Goal: Task Accomplishment & Management: Complete application form

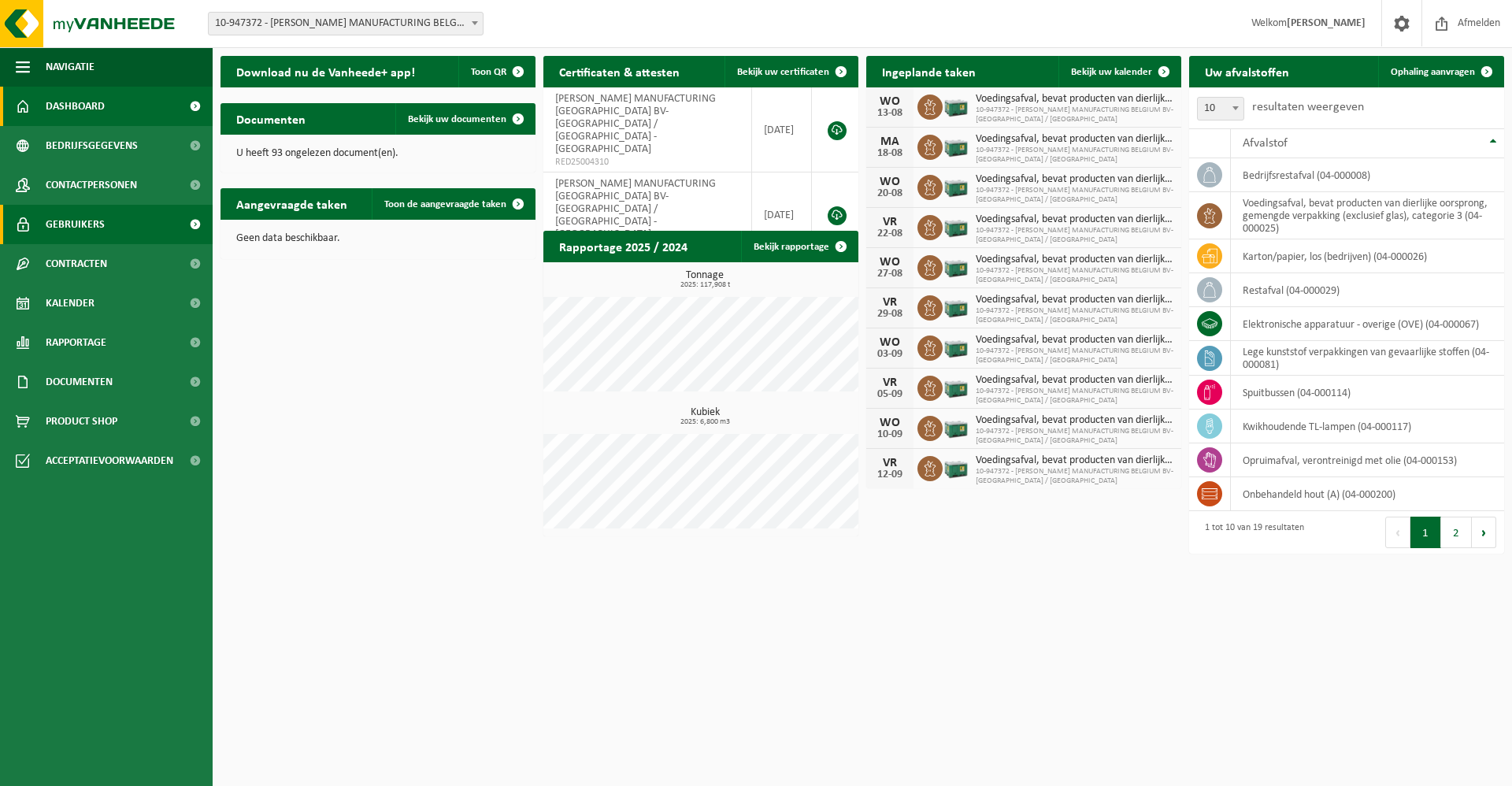
click at [85, 222] on span "Gebruikers" at bounding box center [74, 224] width 59 height 39
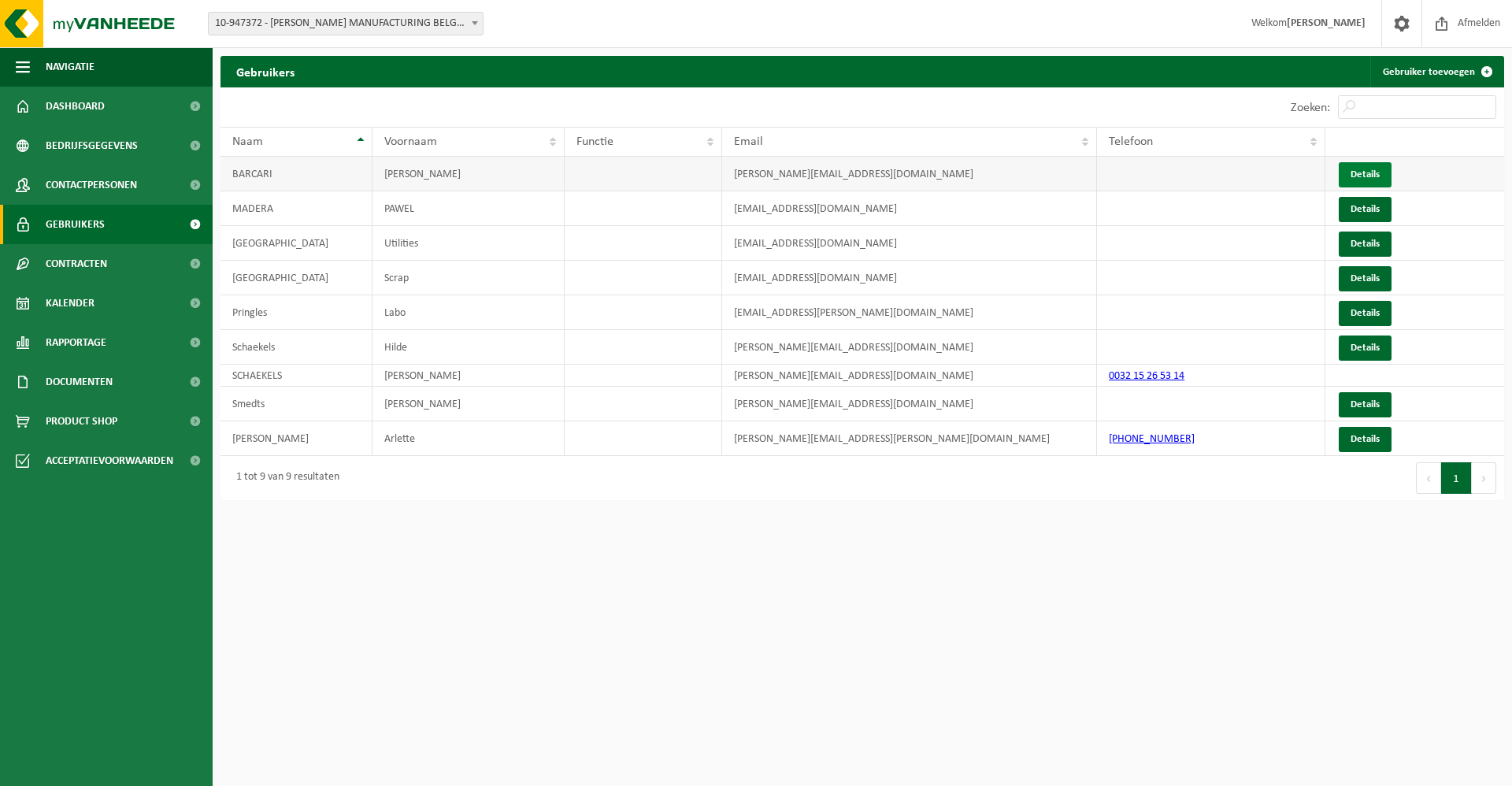
click at [1365, 175] on link "Details" at bounding box center [1365, 174] width 53 height 25
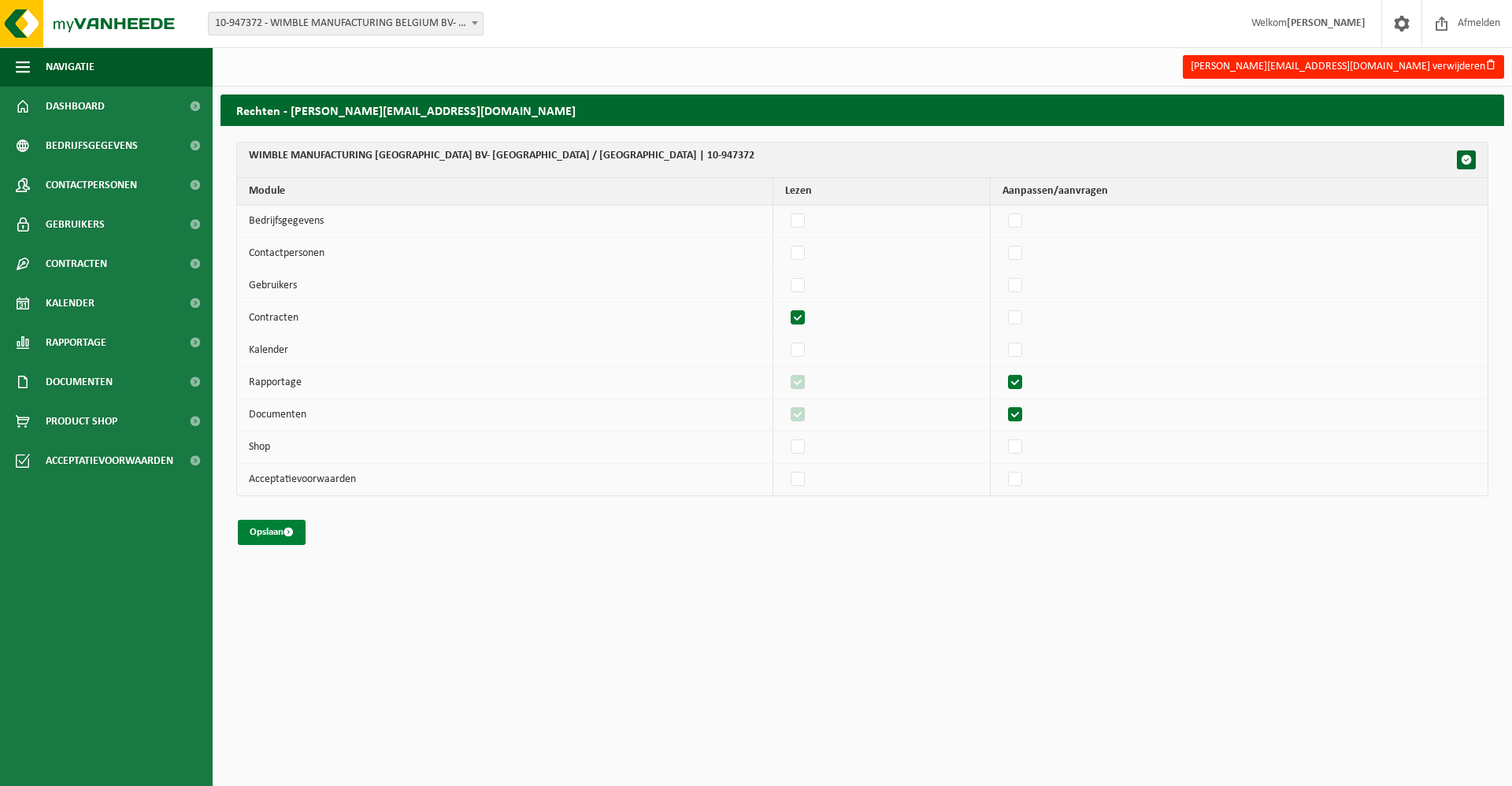
click at [277, 534] on button "Opslaan" at bounding box center [271, 532] width 67 height 25
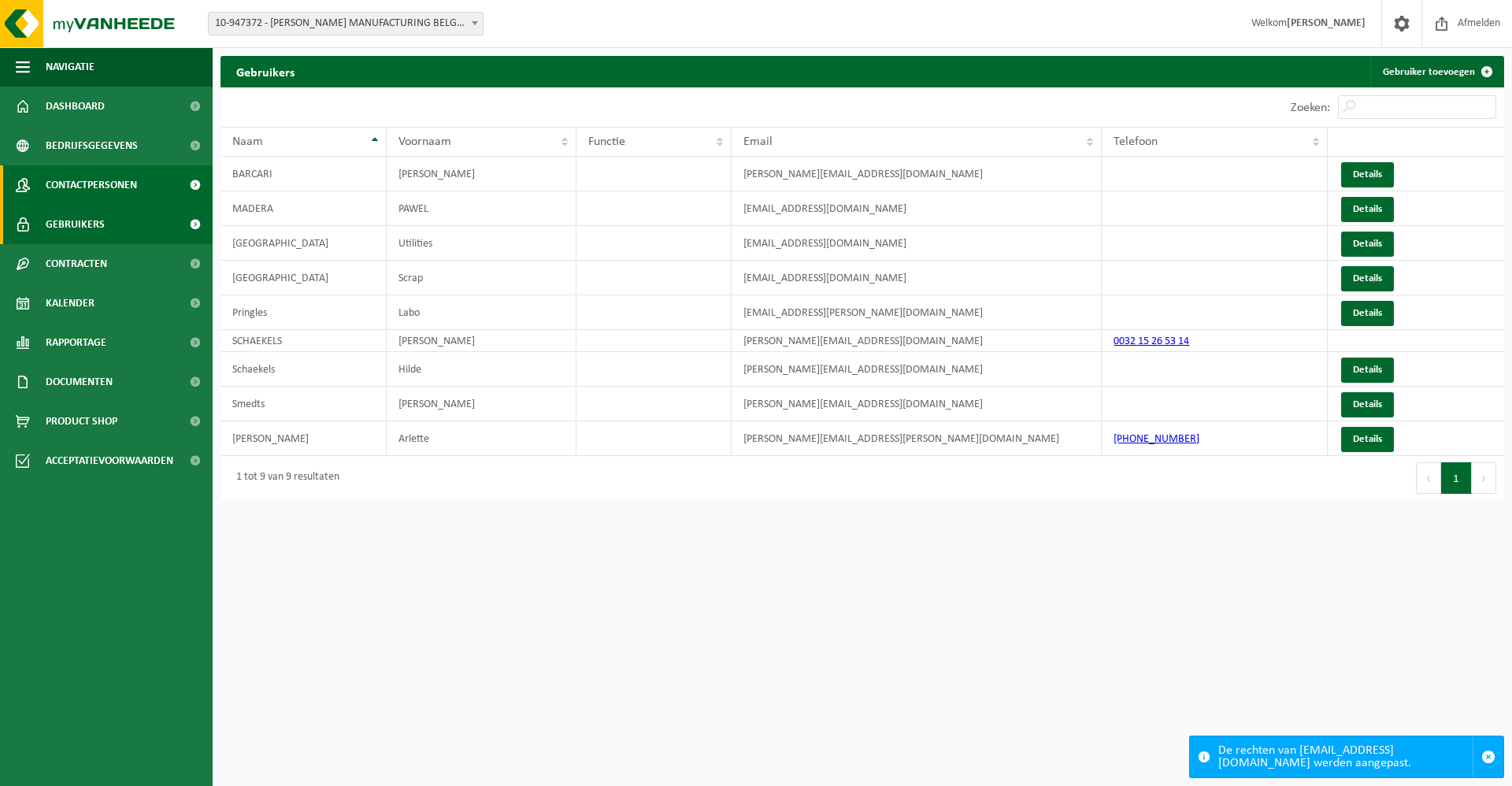
click at [71, 186] on span "Contactpersonen" at bounding box center [91, 185] width 91 height 39
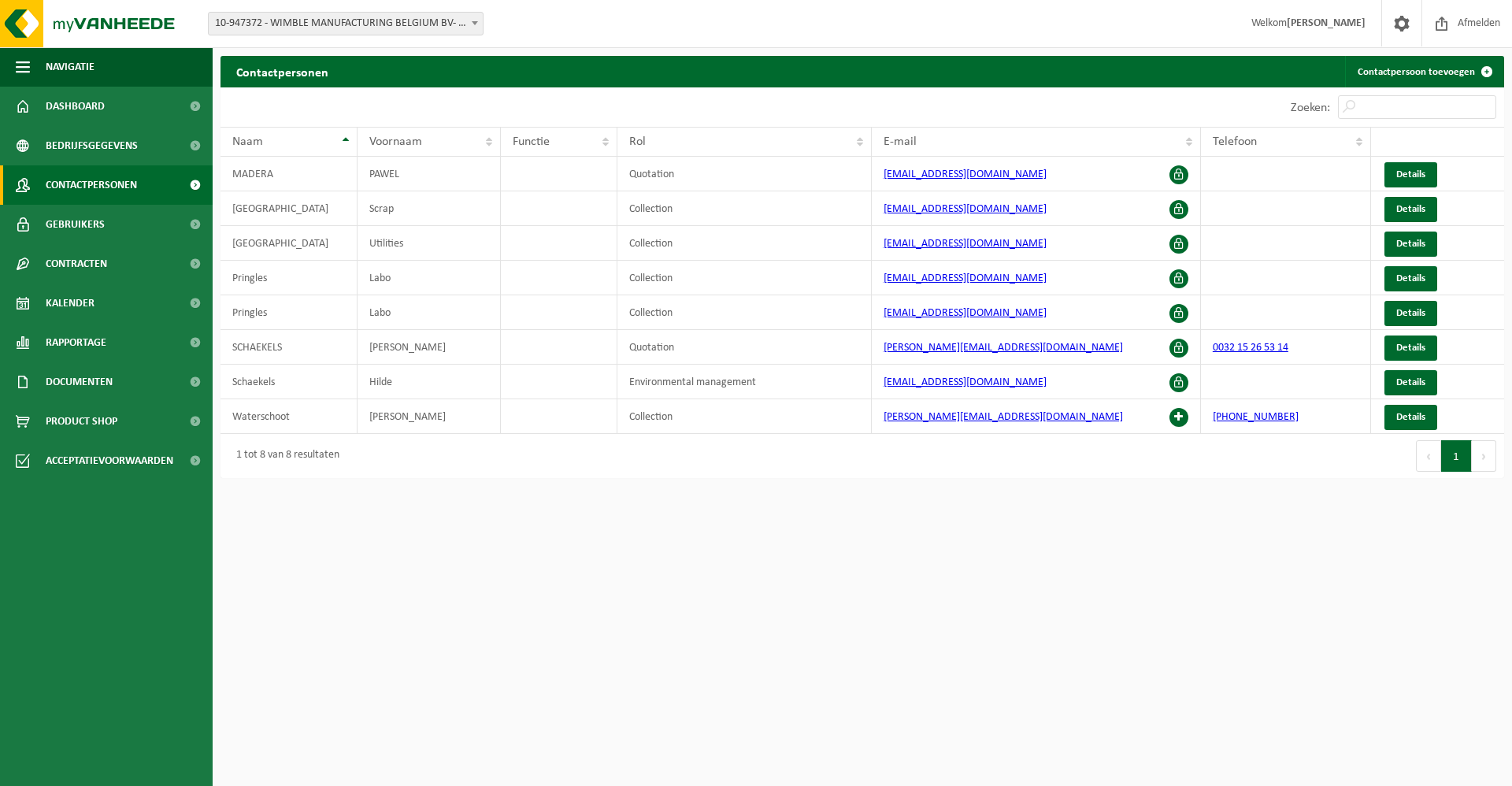
click at [850, 569] on html "Vestiging: 10-985231 - WIMBLE MANUFACTURING BELGIUM BV - MECHELEN 10-986623 - O…" at bounding box center [756, 393] width 1512 height 786
click at [98, 227] on span "Gebruikers" at bounding box center [74, 224] width 59 height 39
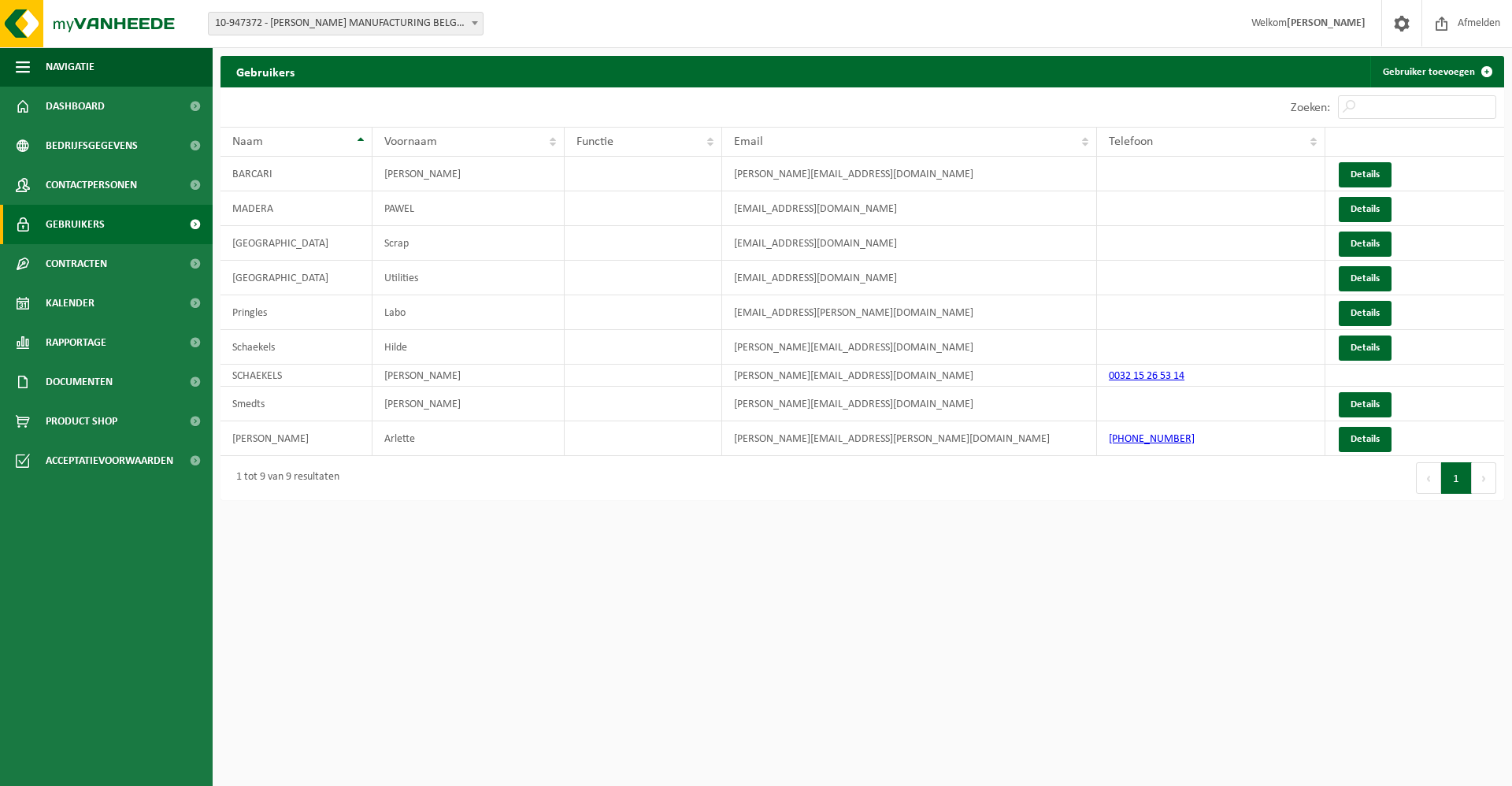
click at [442, 17] on span "10-947372 - WIMBLE MANUFACTURING BELGIUM BV- [GEOGRAPHIC_DATA] / [GEOGRAPHIC_DA…" at bounding box center [345, 23] width 274 height 22
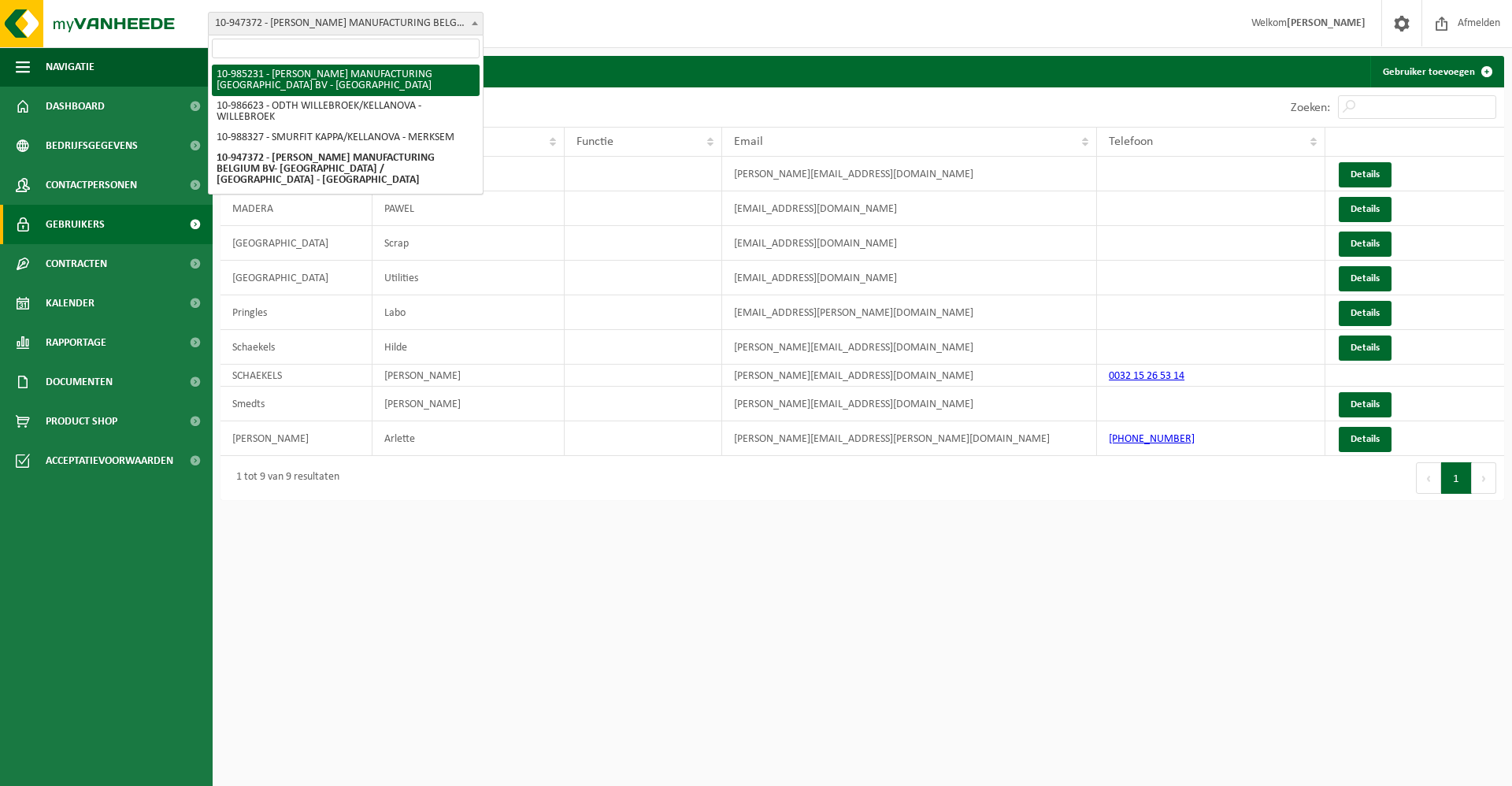
select select "164331"
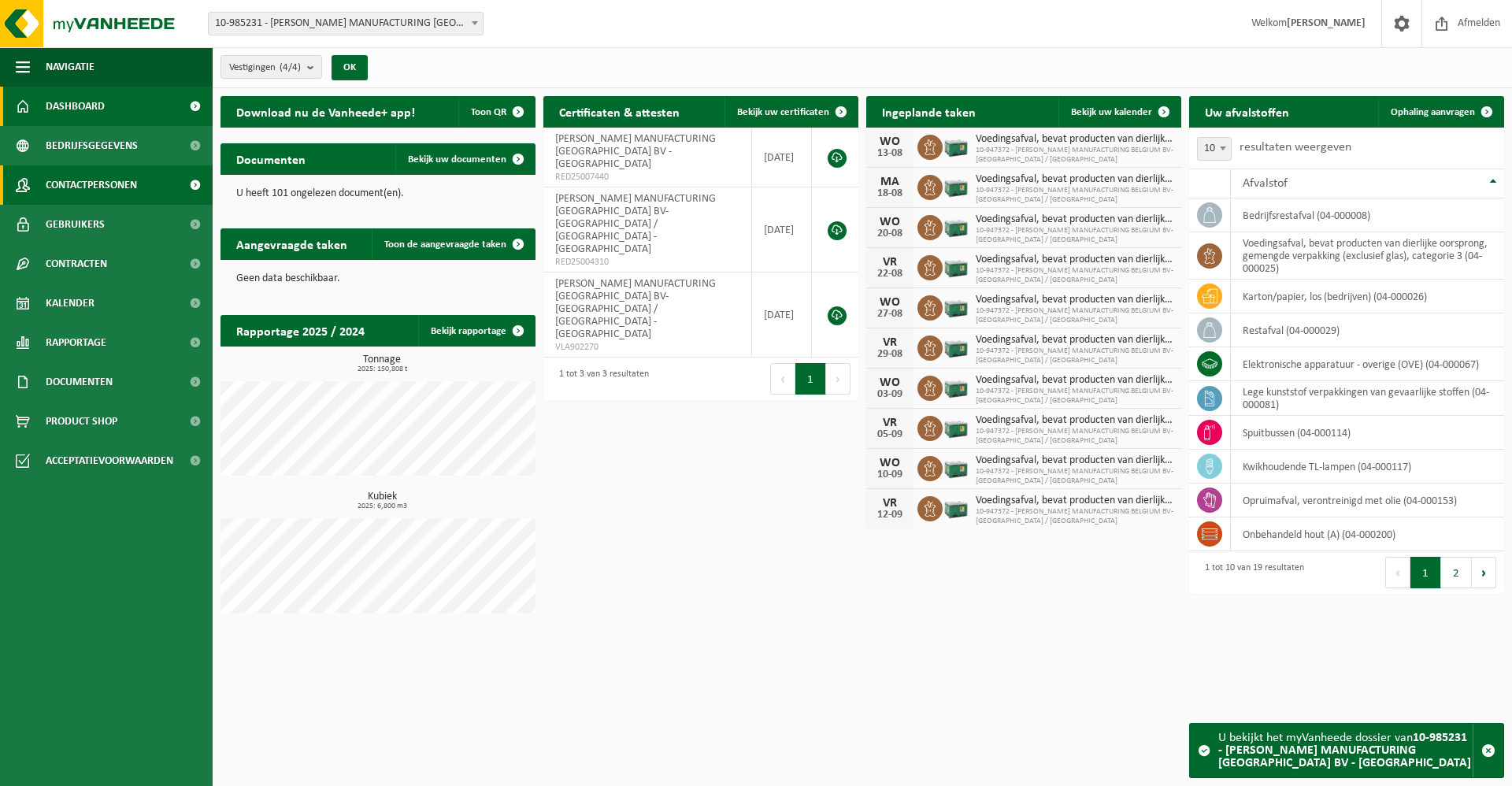
click at [97, 188] on span "Contactpersonen" at bounding box center [91, 185] width 91 height 39
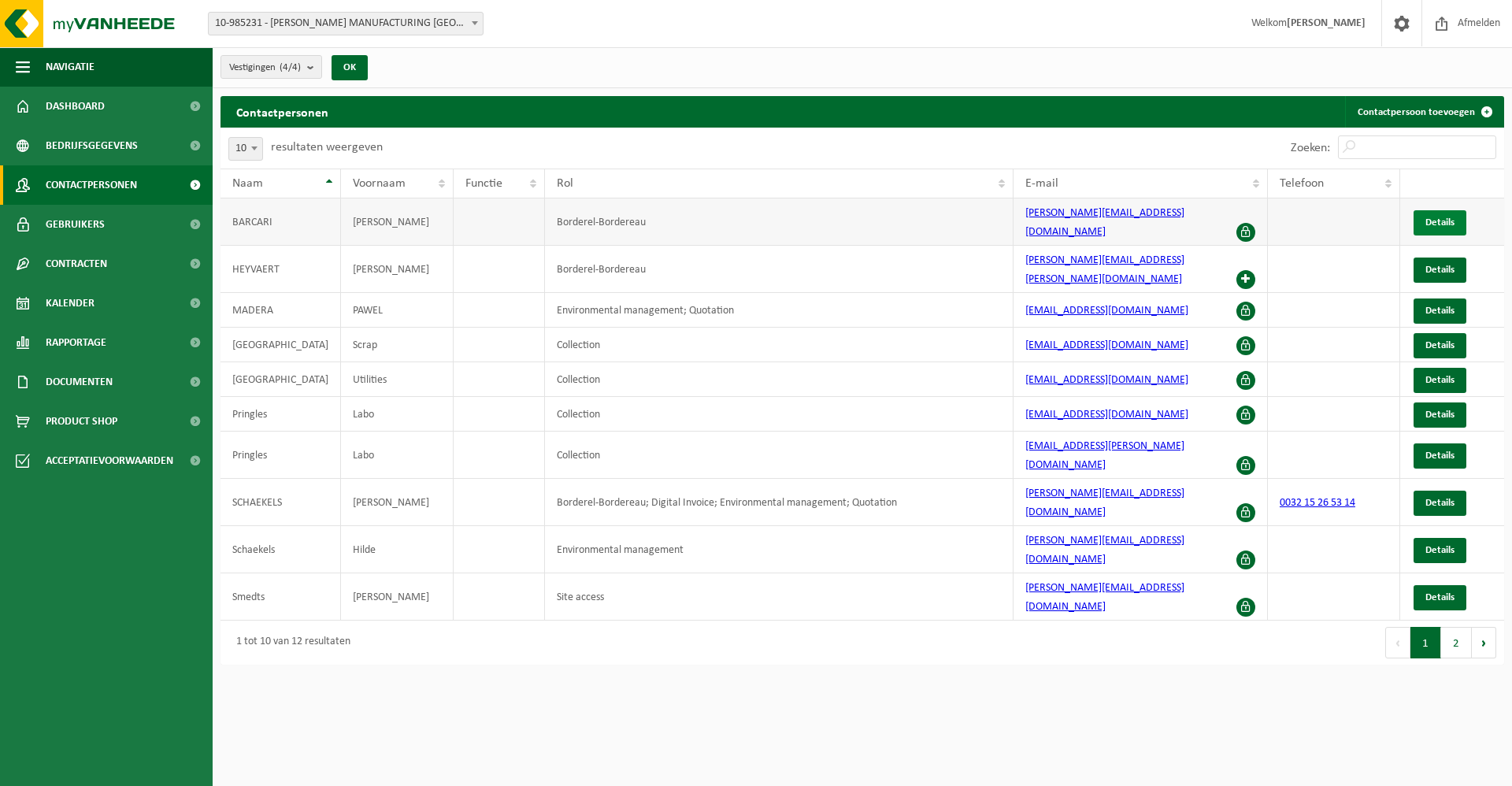
click at [1445, 217] on span "Details" at bounding box center [1439, 223] width 29 height 11
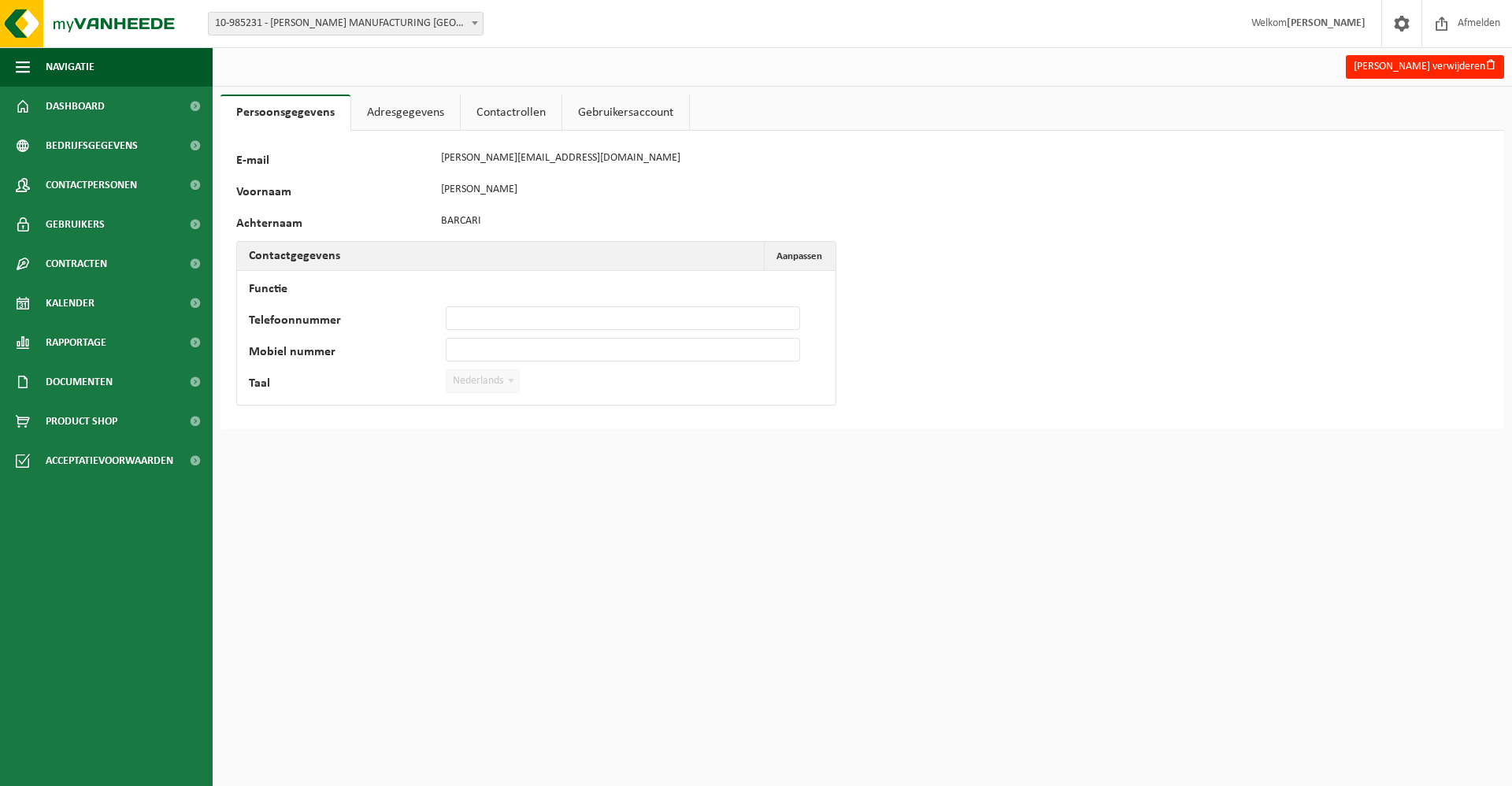
click at [415, 104] on link "Adresgegevens" at bounding box center [406, 112] width 109 height 36
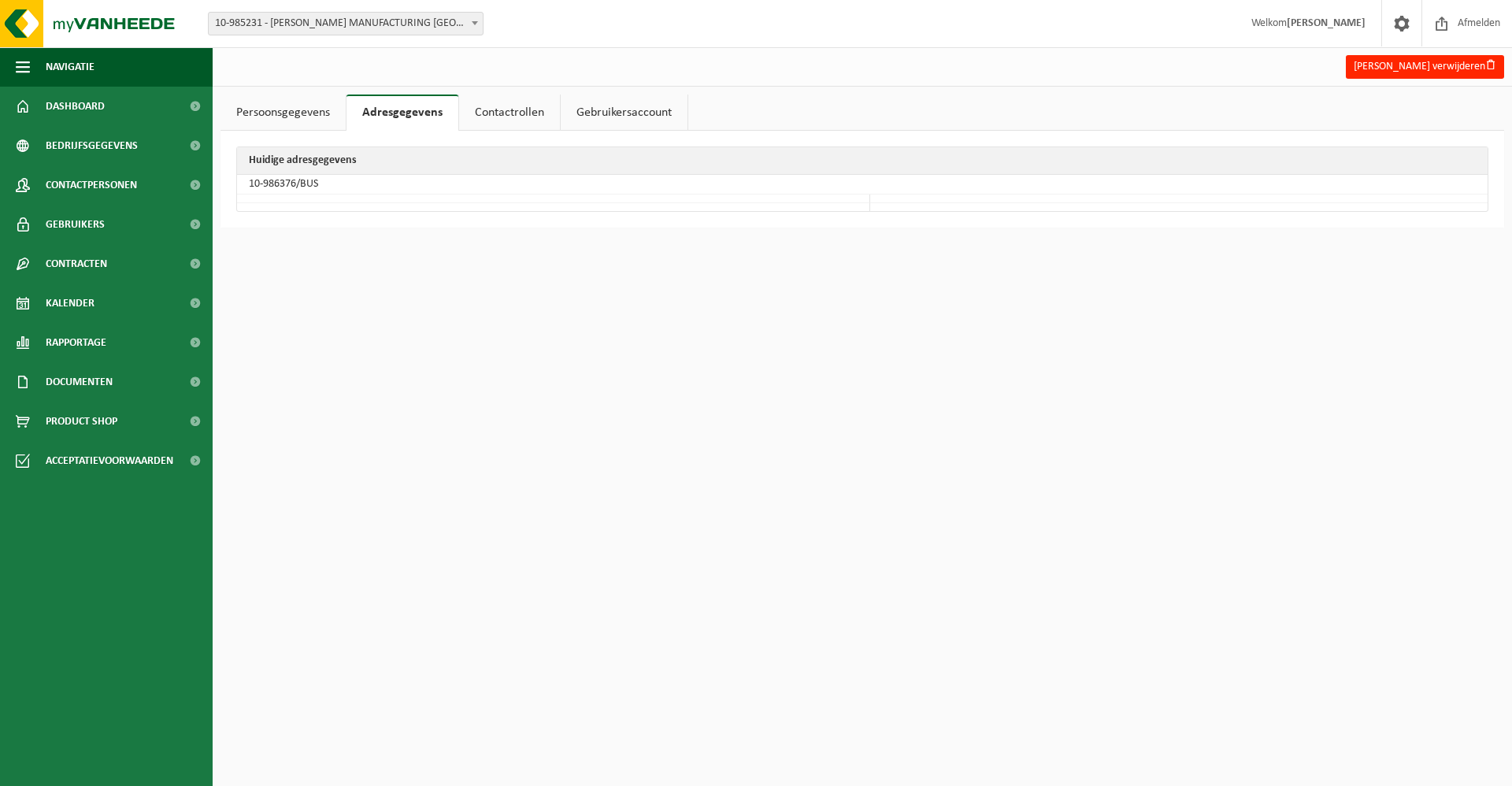
click at [510, 112] on link "Contactrollen" at bounding box center [509, 112] width 101 height 36
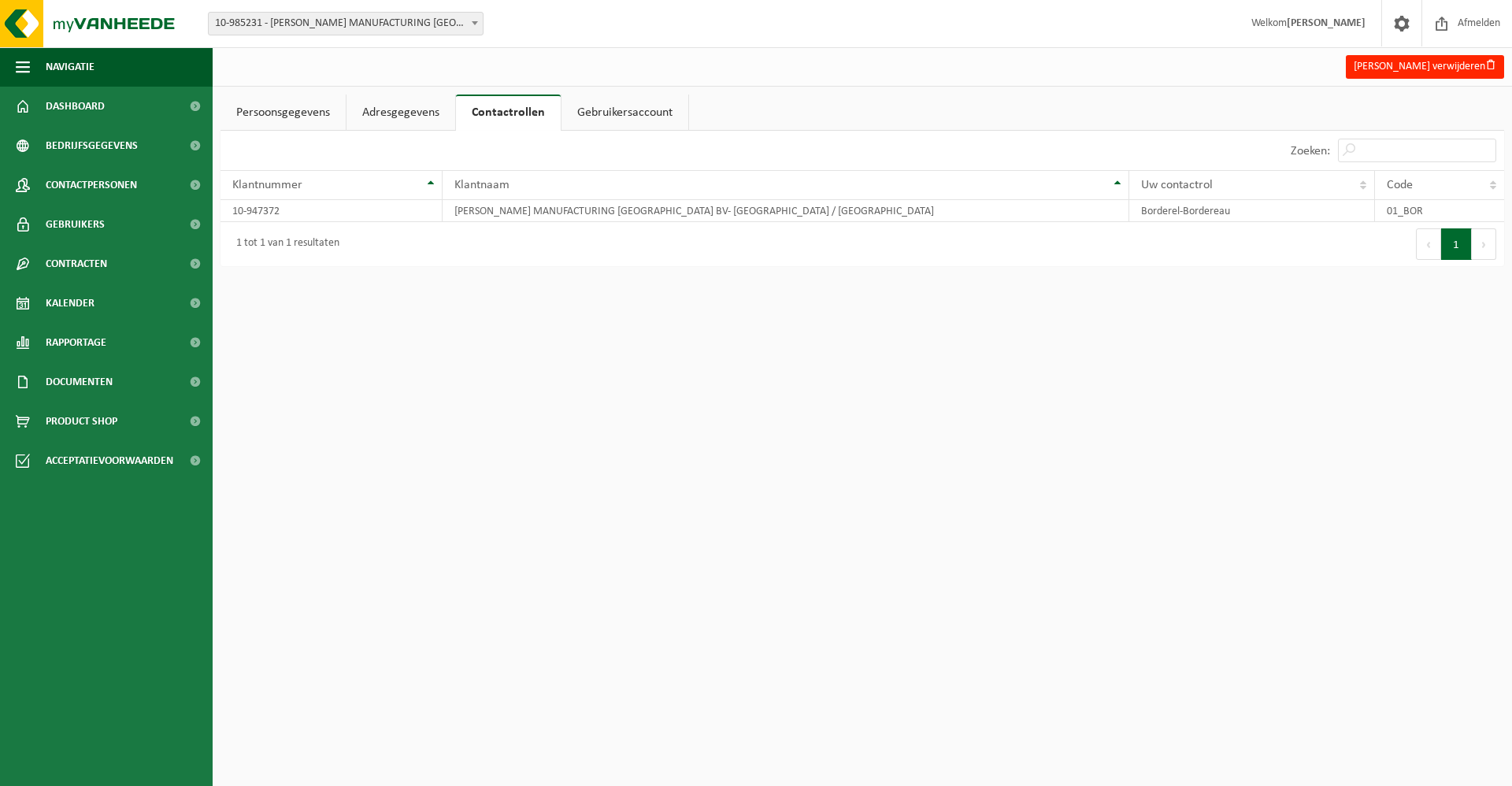
click at [598, 111] on link "Gebruikersaccount" at bounding box center [625, 112] width 127 height 36
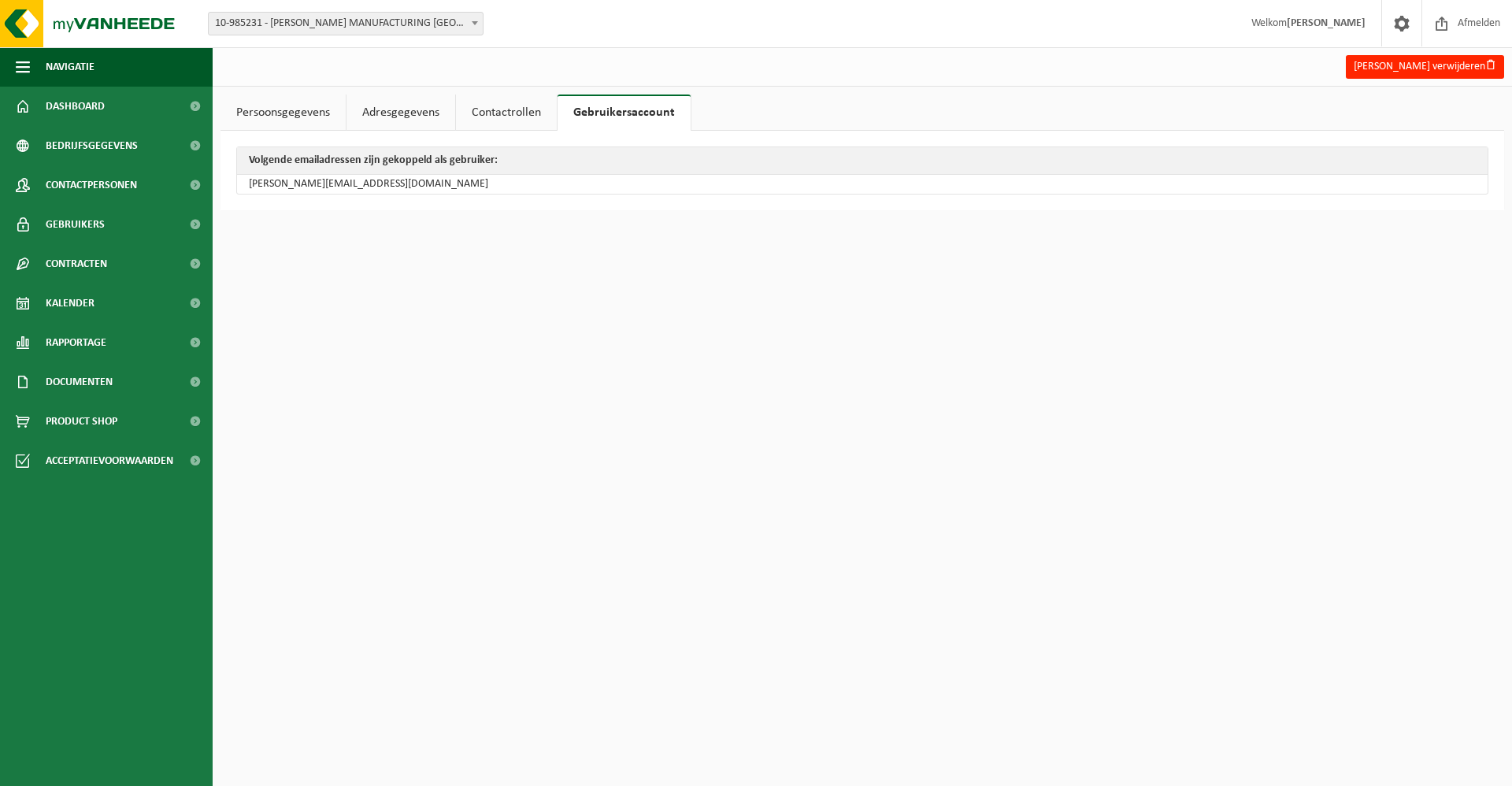
click at [272, 113] on link "Persoonsgegevens" at bounding box center [283, 112] width 125 height 36
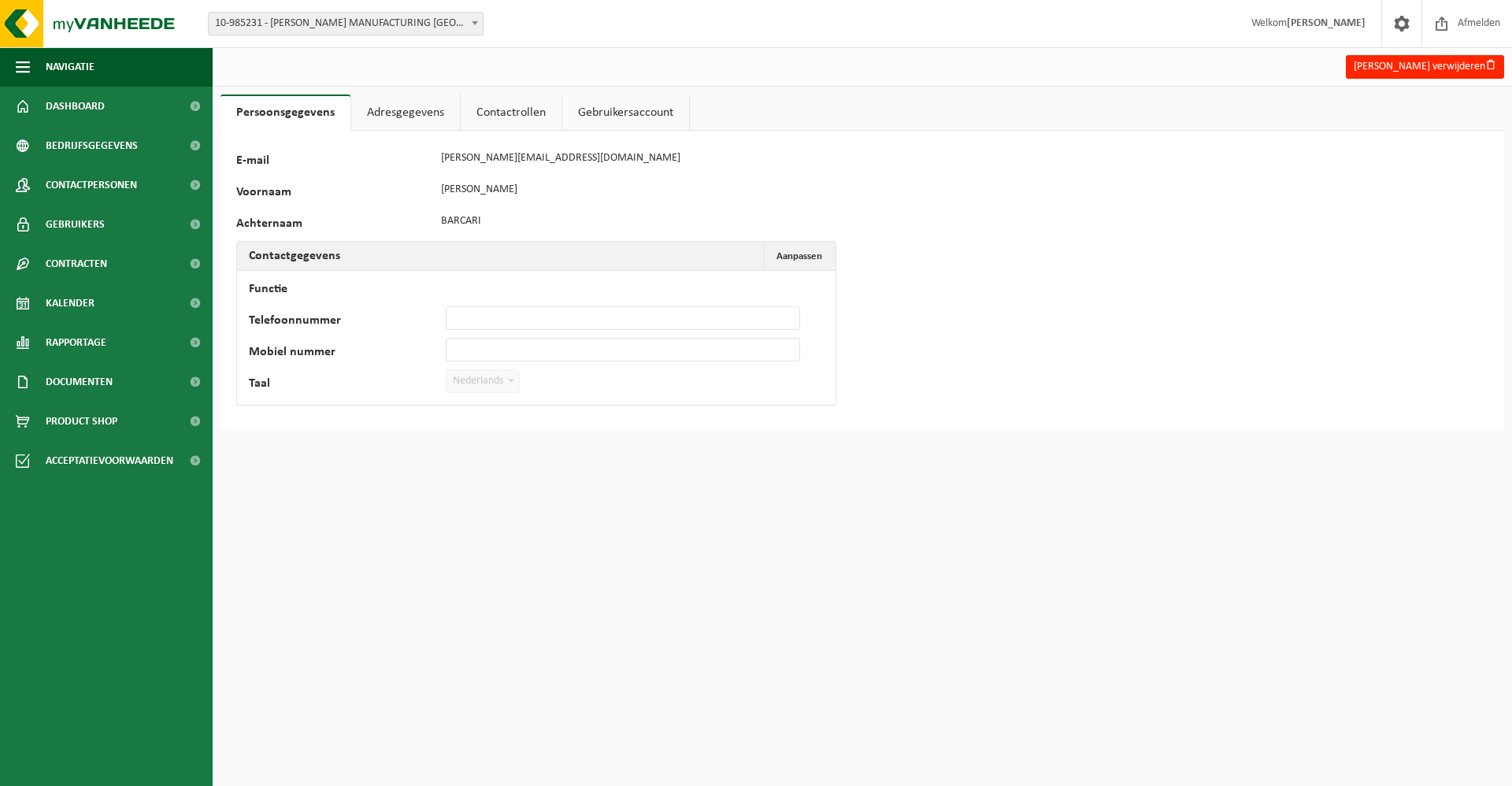
click at [284, 25] on span "10-985231 - WIMBLE MANUFACTURING [GEOGRAPHIC_DATA] BV - [GEOGRAPHIC_DATA]" at bounding box center [345, 23] width 274 height 22
click at [123, 221] on link "Gebruikers" at bounding box center [106, 224] width 213 height 39
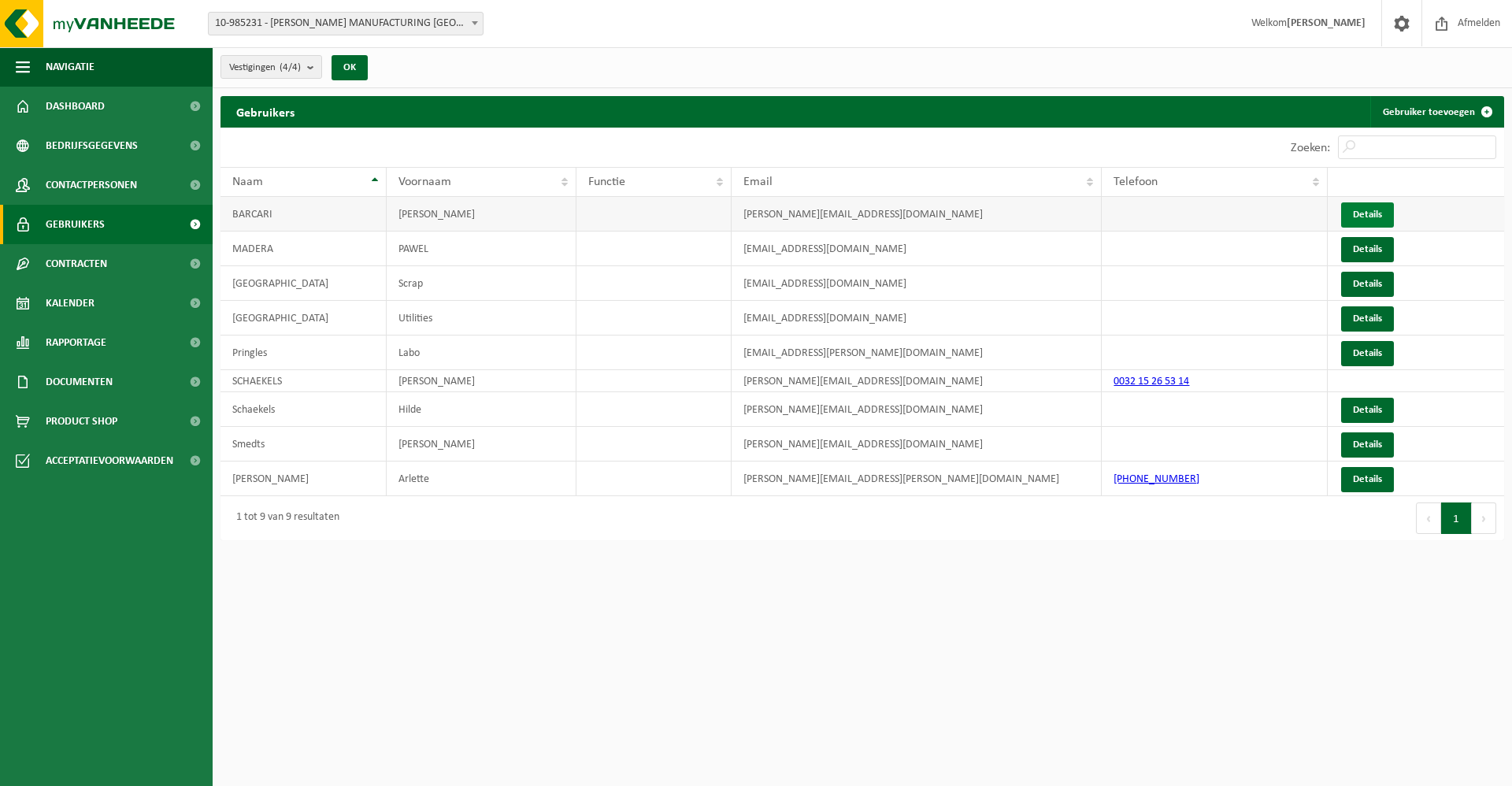
click at [1374, 215] on link "Details" at bounding box center [1367, 215] width 53 height 25
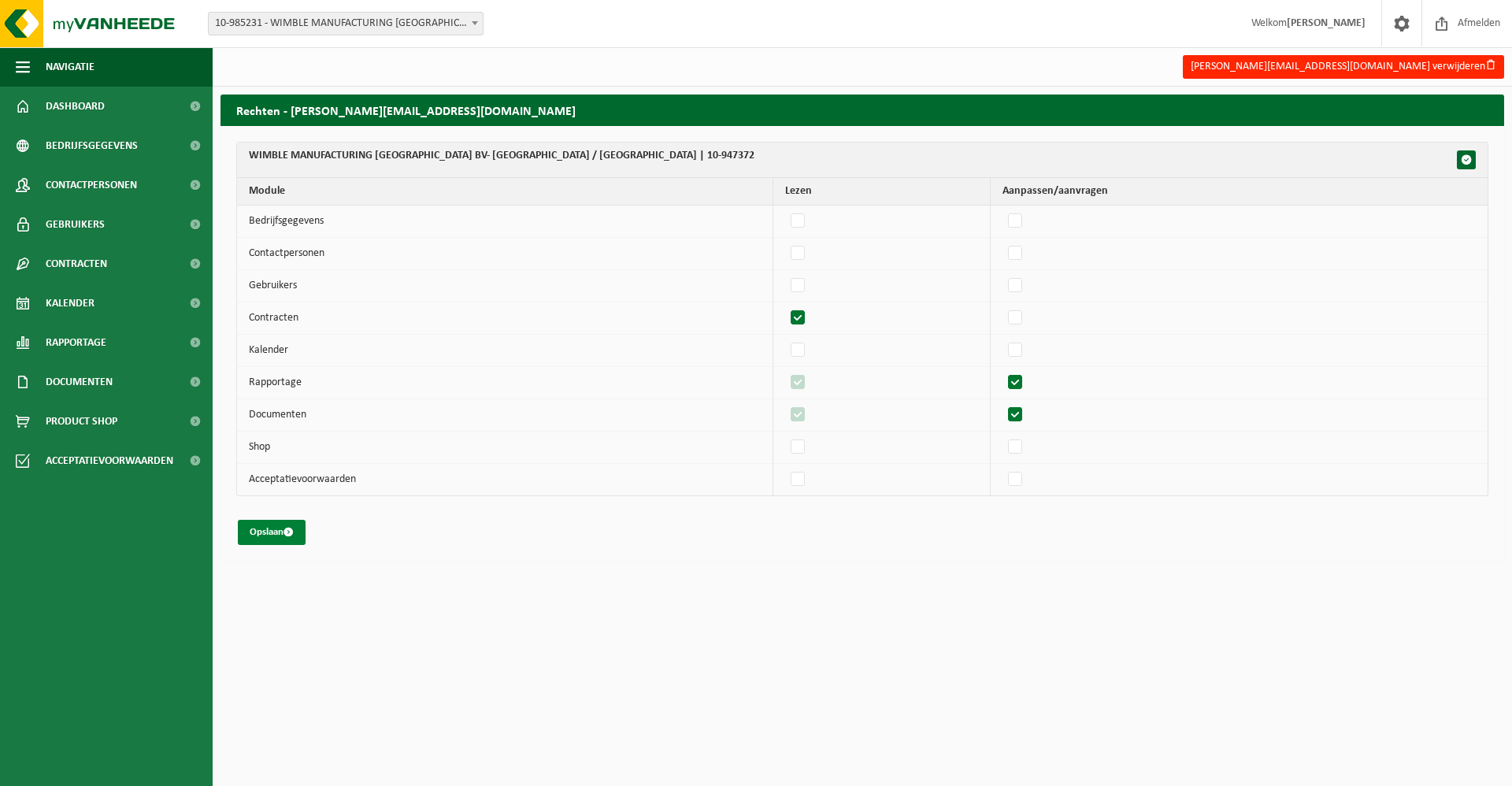
click at [269, 531] on button "Opslaan" at bounding box center [271, 532] width 67 height 25
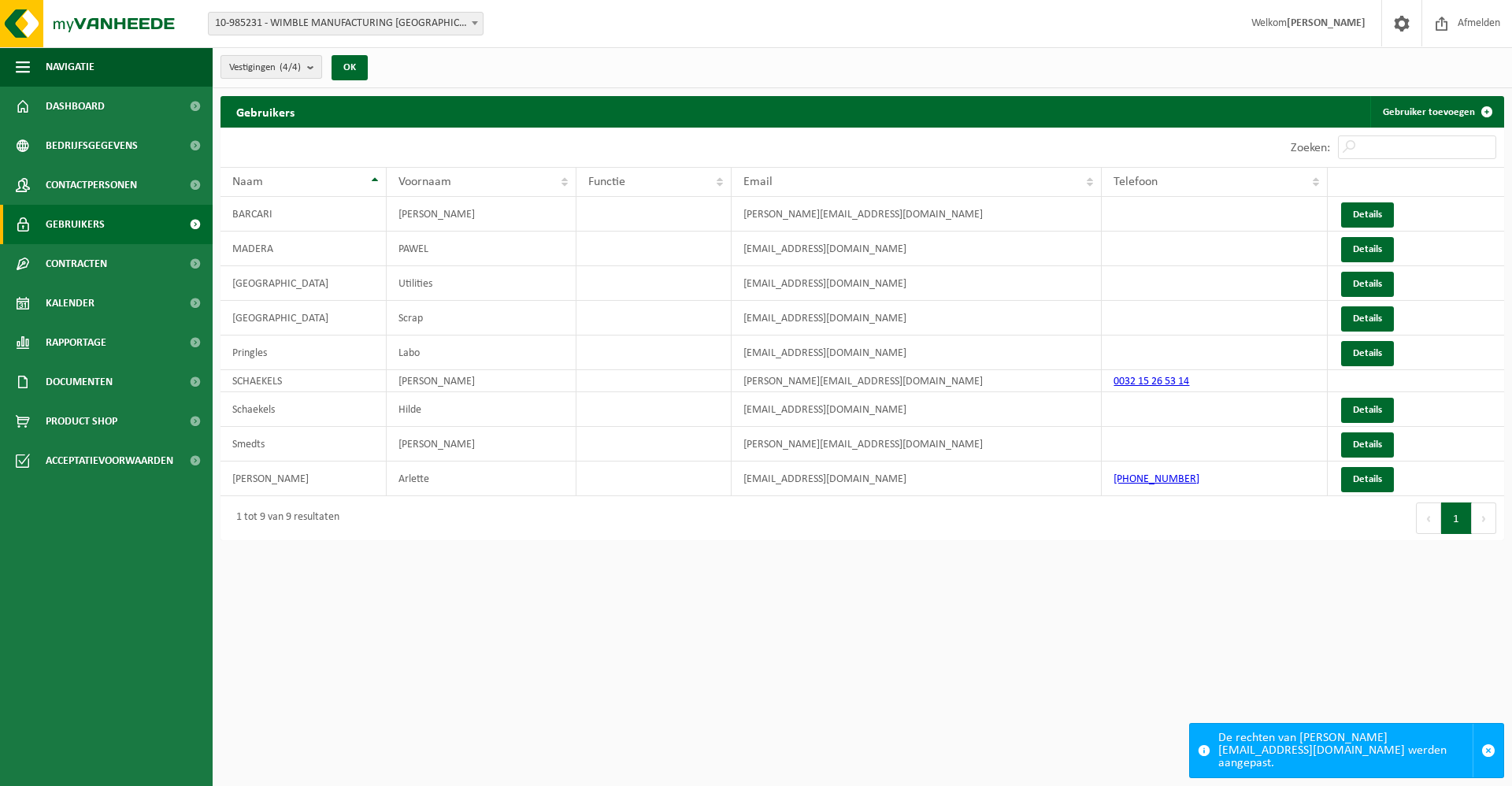
click at [315, 70] on b "submit" at bounding box center [314, 67] width 14 height 22
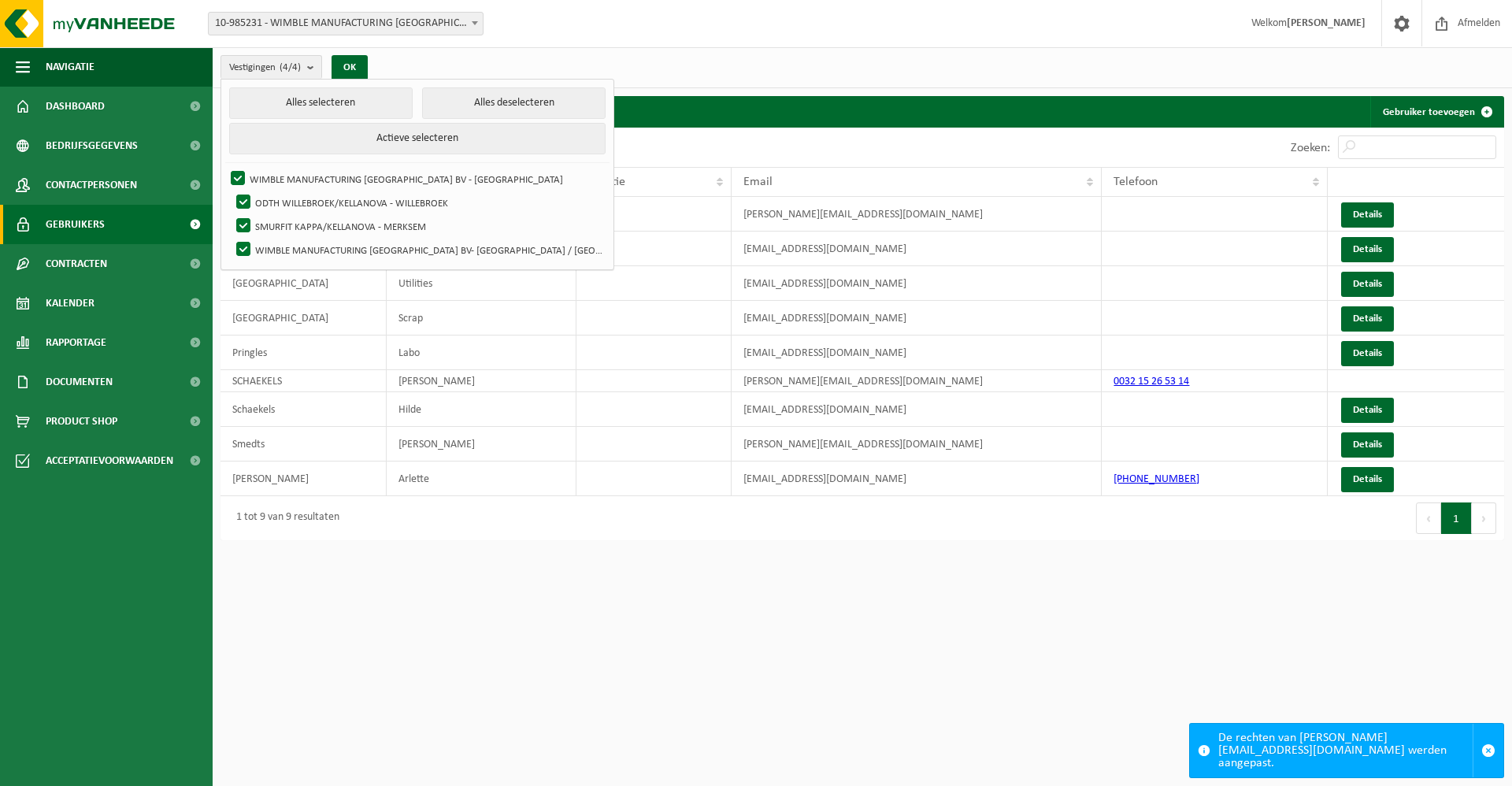
click at [565, 52] on div "Vestigingen (4/4) Alles selecteren Alles deselecteren Actieve selecteren WIMBLE…" at bounding box center [862, 67] width 1299 height 41
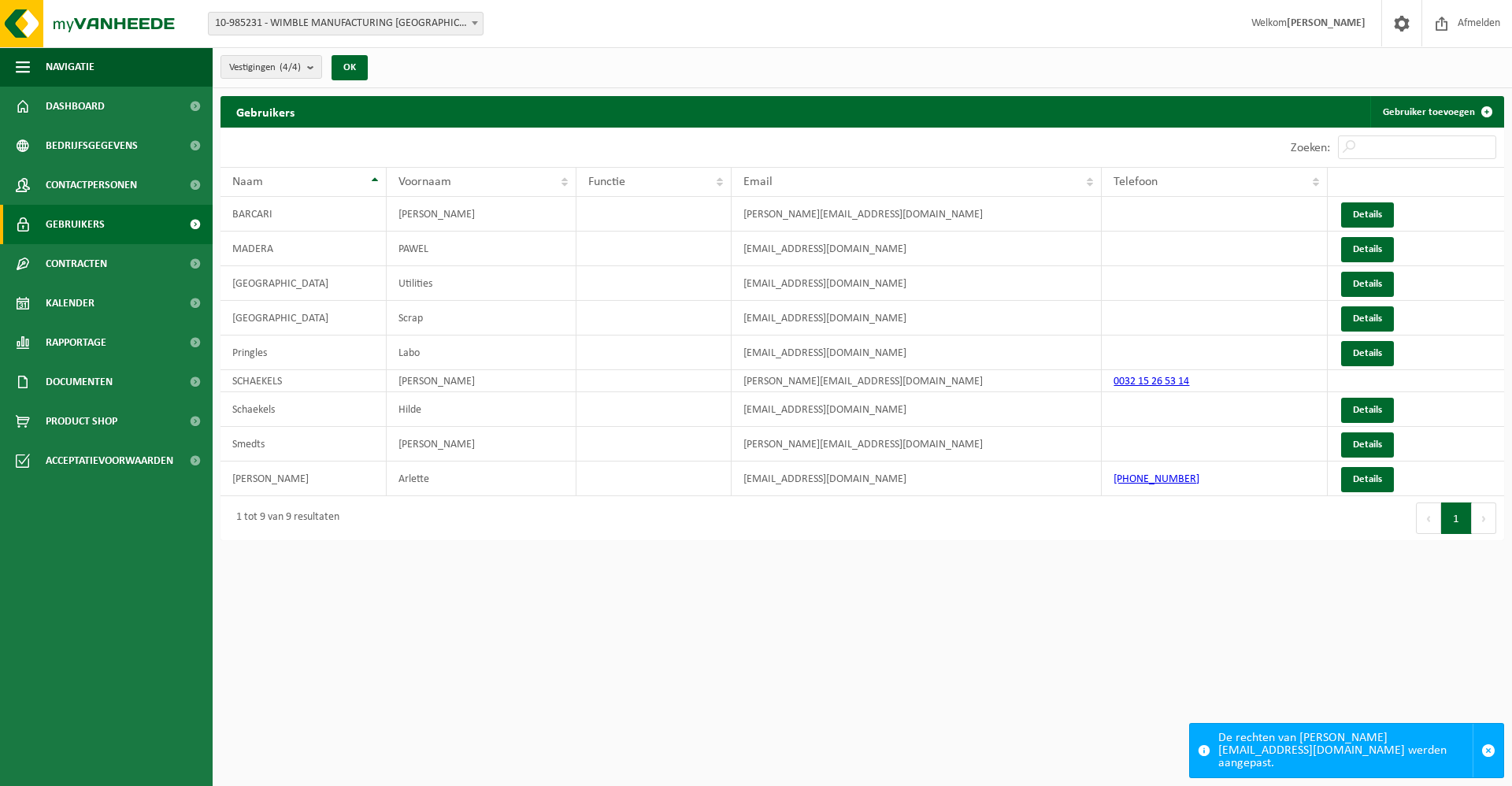
click at [477, 21] on b at bounding box center [474, 23] width 6 height 4
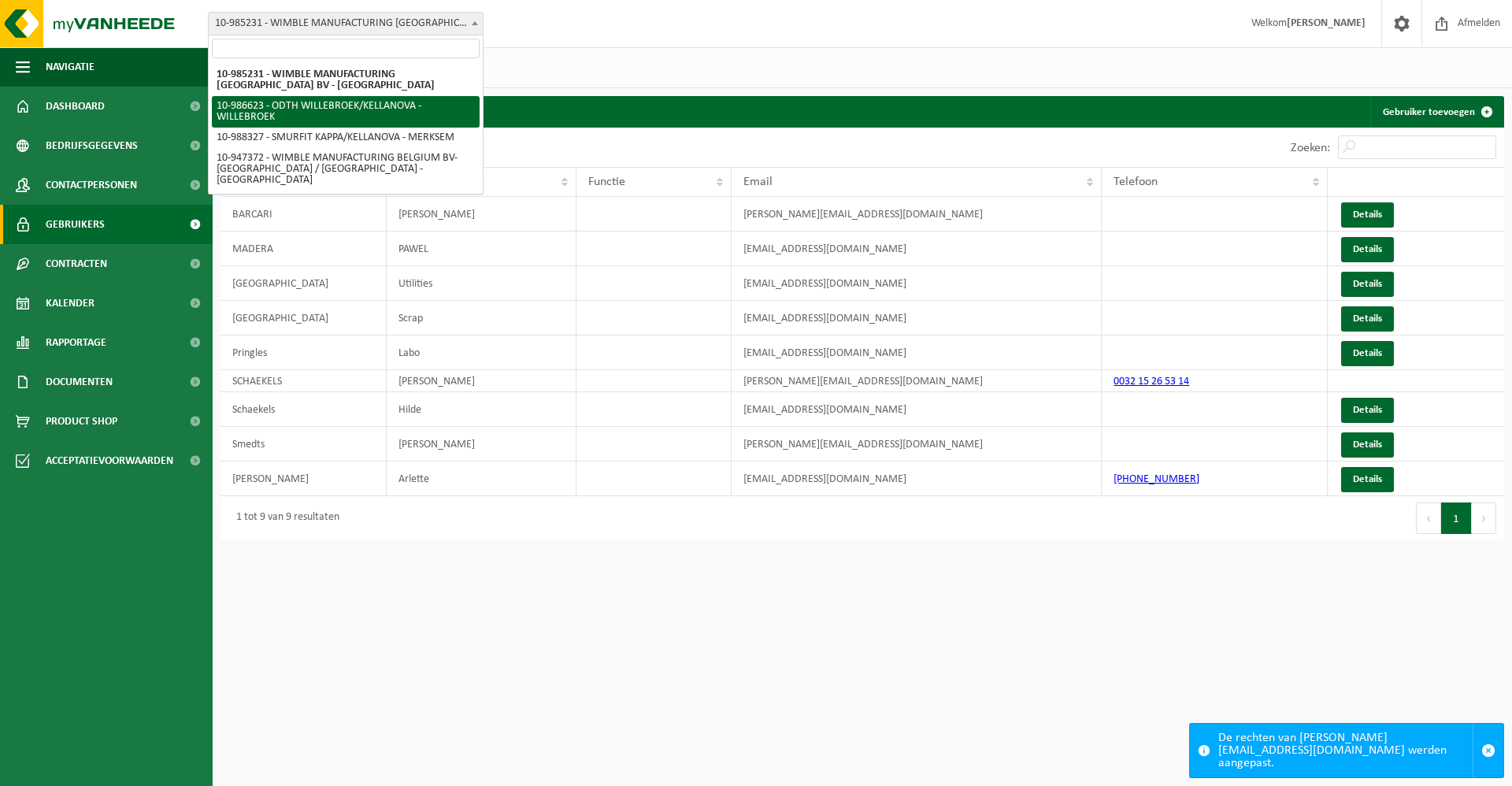
select select "165861"
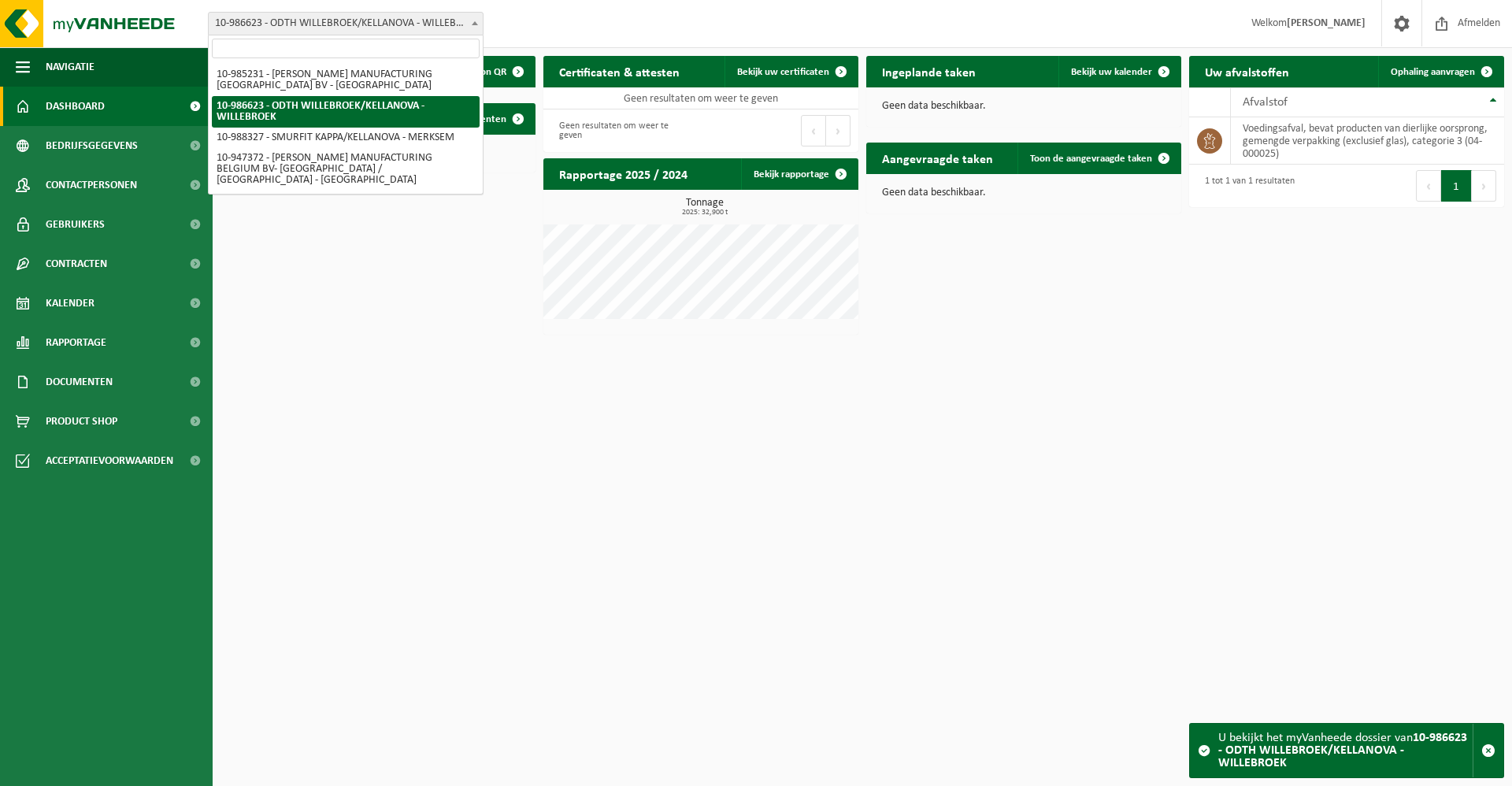
click at [470, 23] on span at bounding box center [475, 22] width 16 height 20
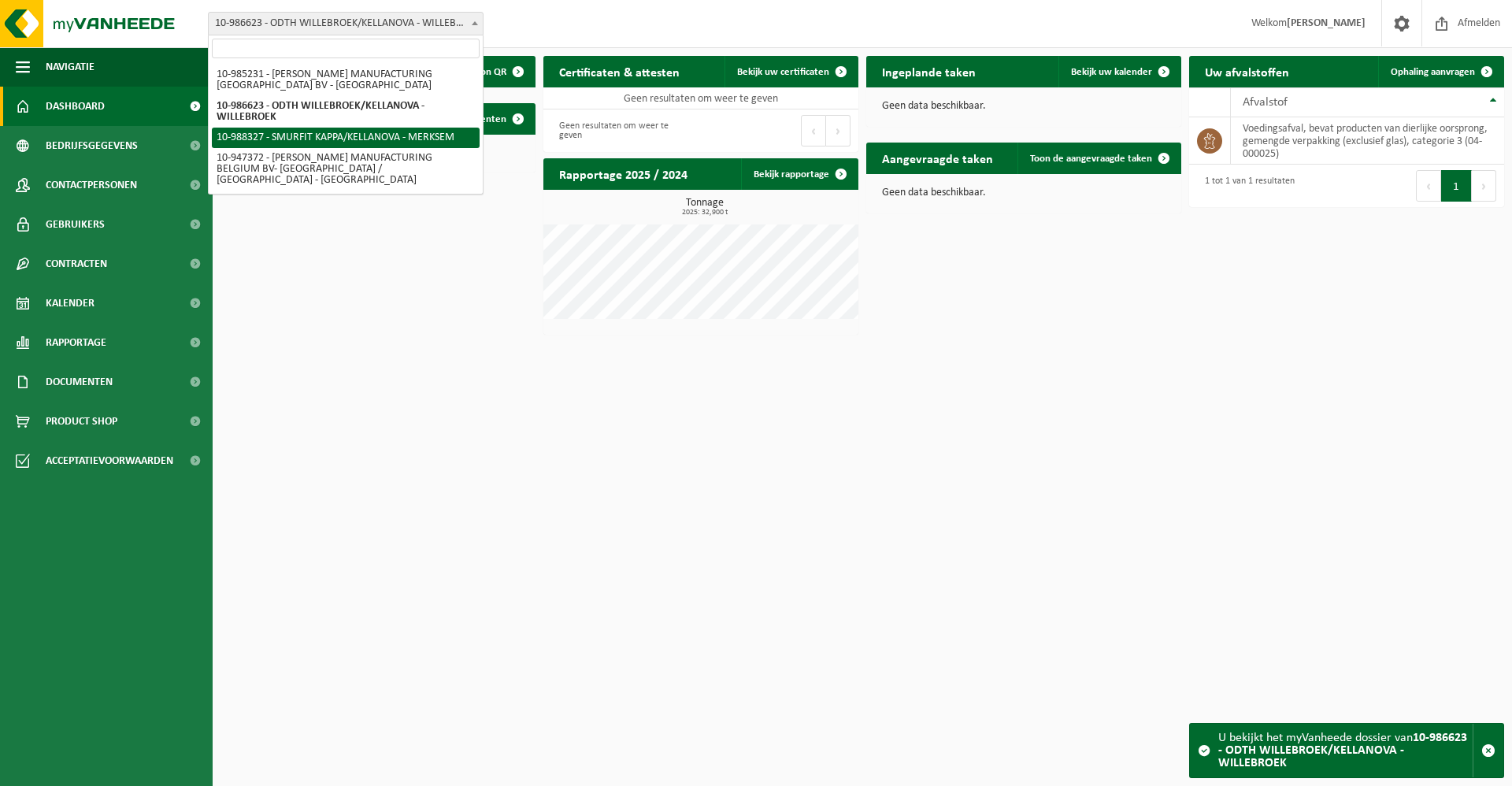
select select "167745"
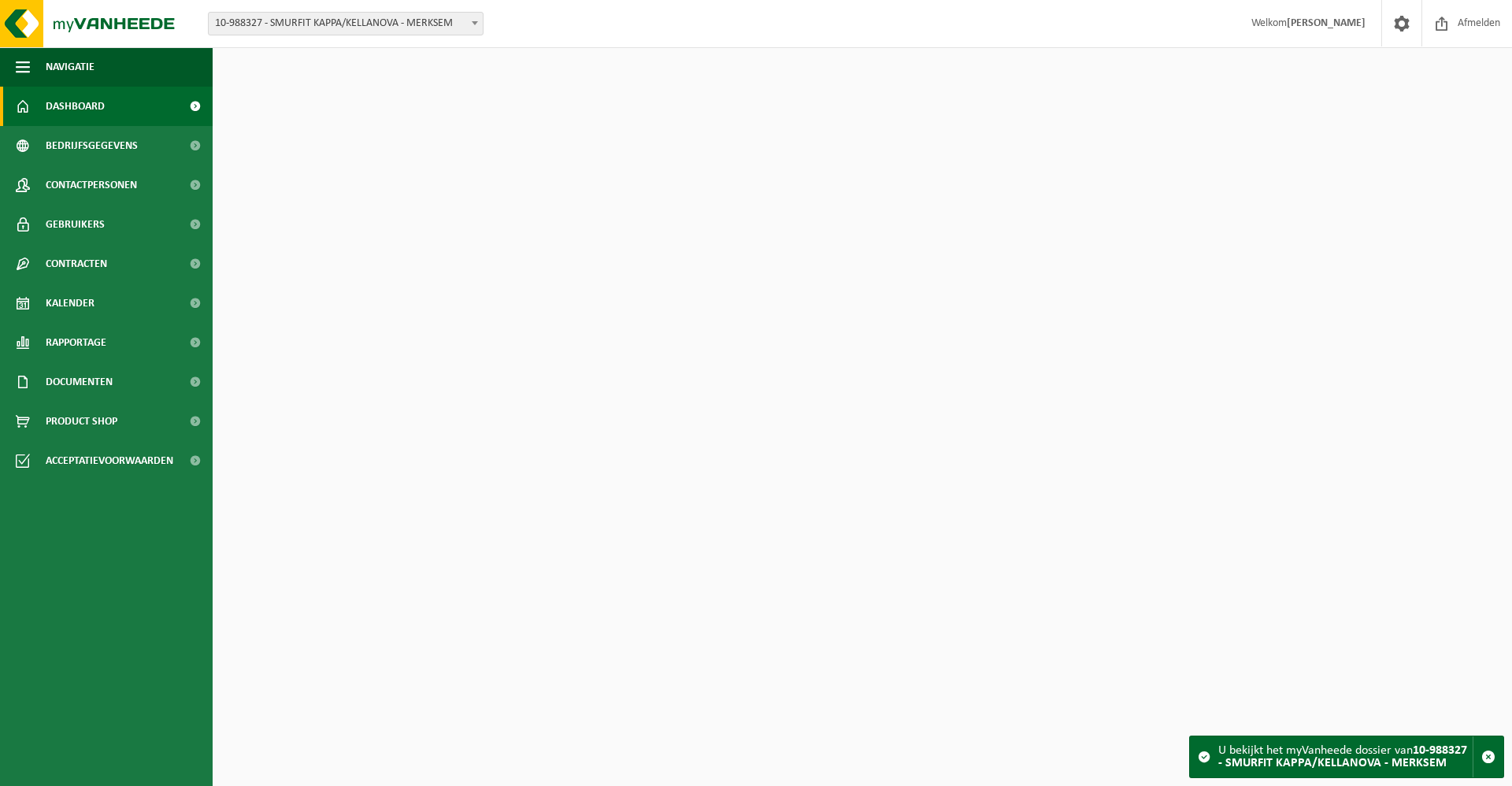
click at [470, 24] on span at bounding box center [475, 22] width 16 height 20
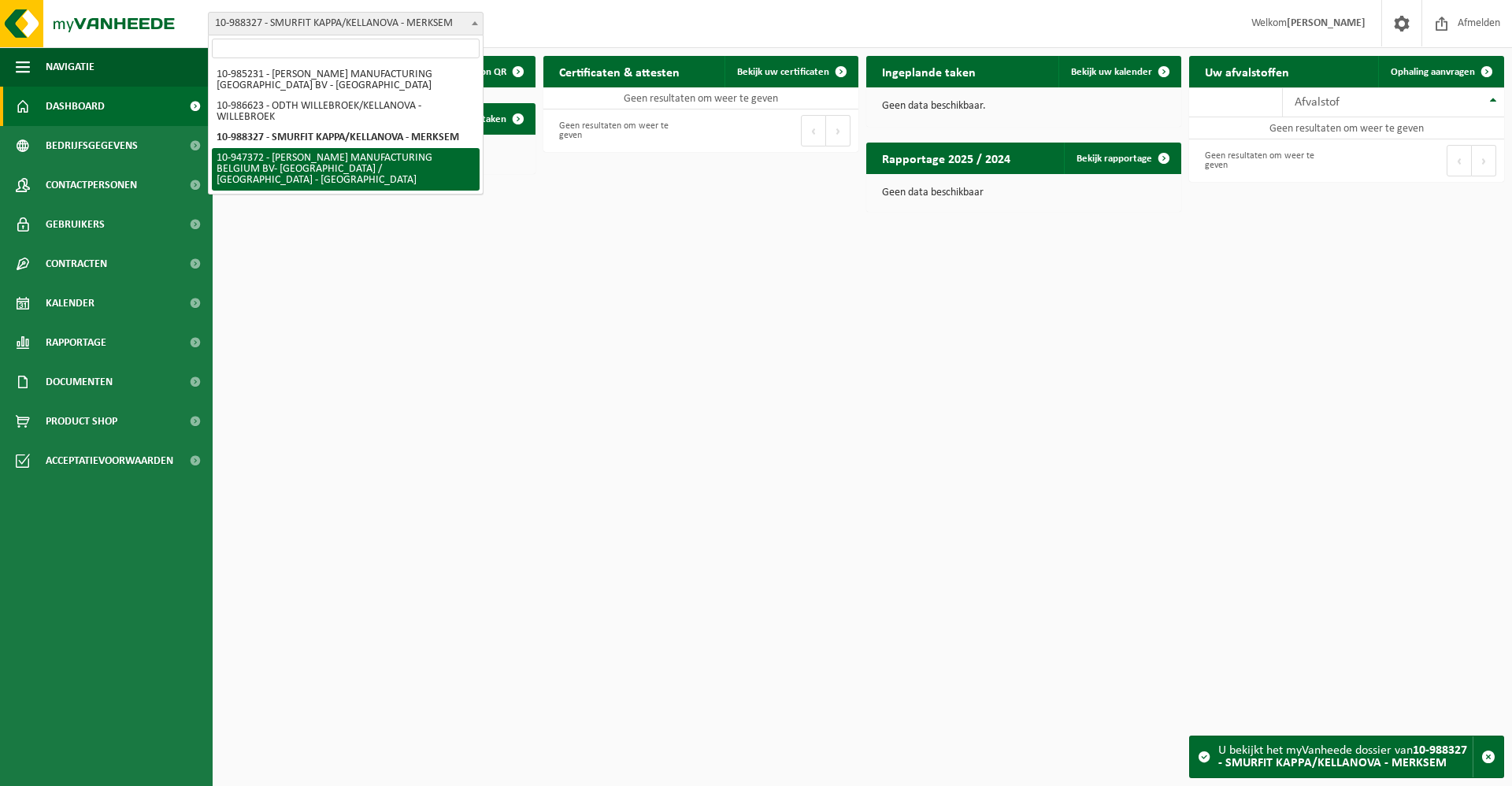
select select "164319"
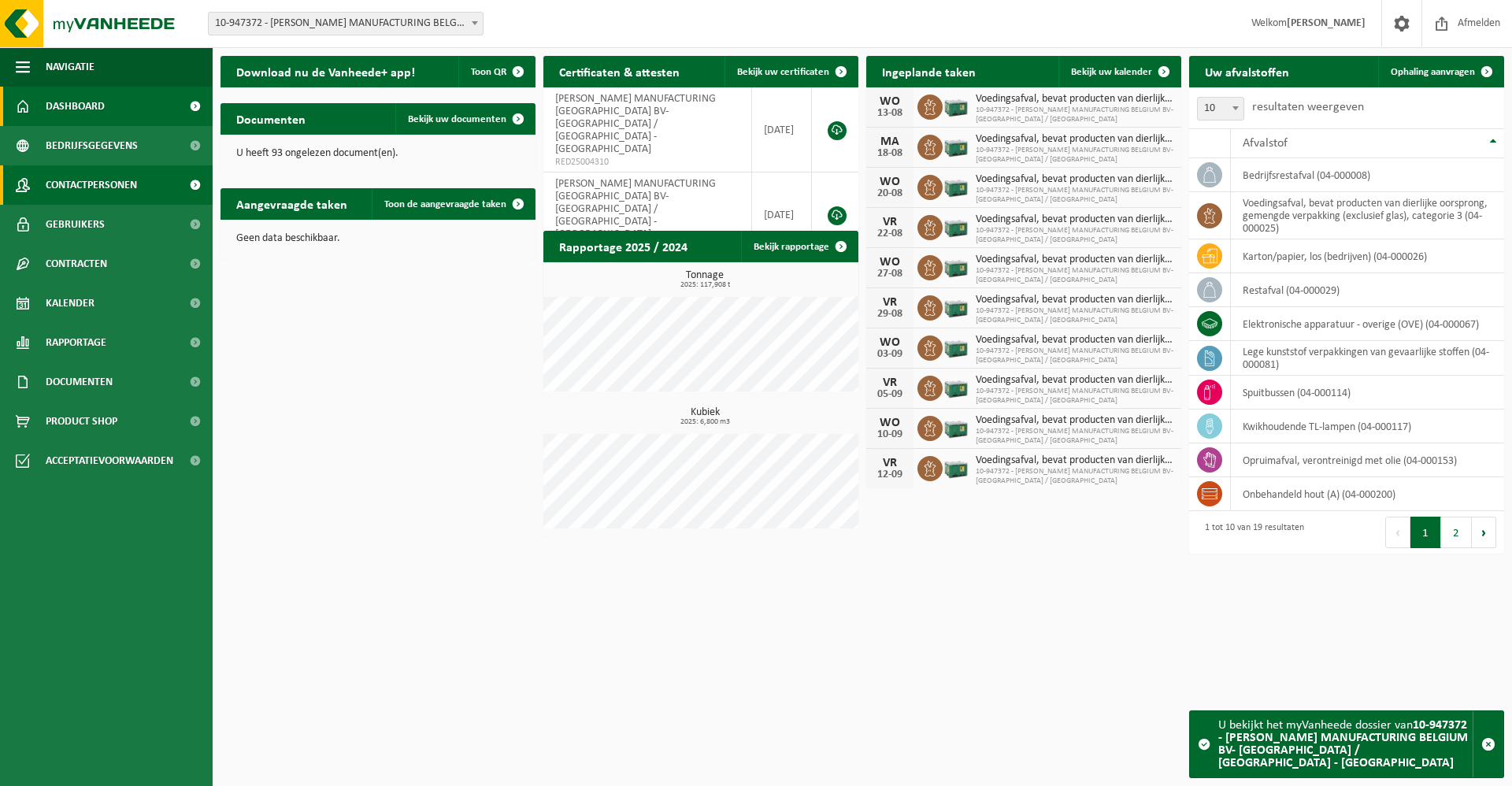
click at [111, 185] on span "Contactpersonen" at bounding box center [91, 185] width 91 height 39
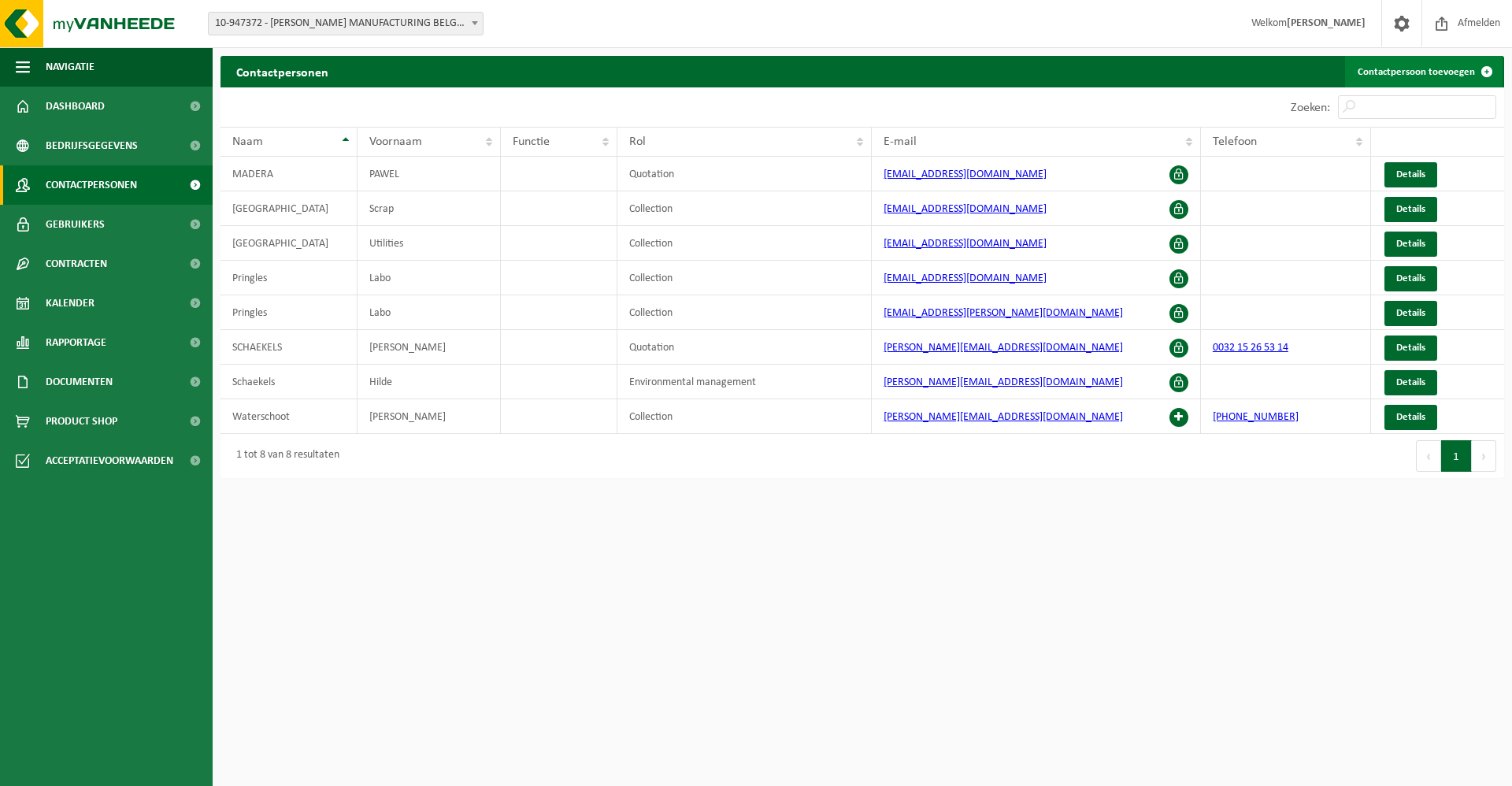
click at [1463, 64] on link "Contactpersoon toevoegen" at bounding box center [1424, 72] width 158 height 32
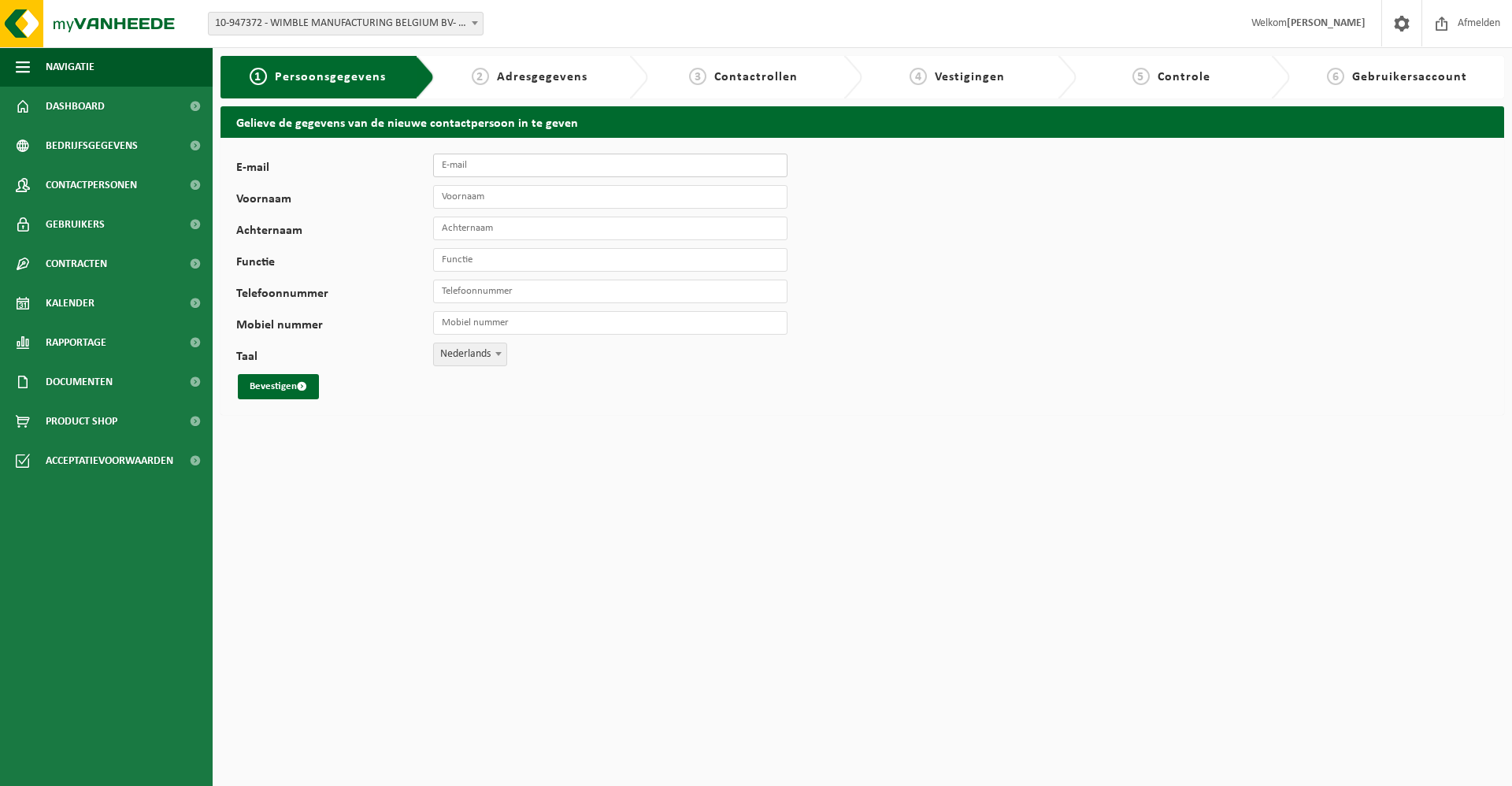
click at [507, 165] on input "E-mail" at bounding box center [610, 165] width 354 height 24
type input "b"
click at [594, 472] on html "Vestiging: 10-985231 - WIMBLE MANUFACTURING [GEOGRAPHIC_DATA] BV - [GEOGRAPHIC_…" at bounding box center [756, 393] width 1512 height 786
click at [471, 167] on input "E-mail" at bounding box center [610, 165] width 354 height 24
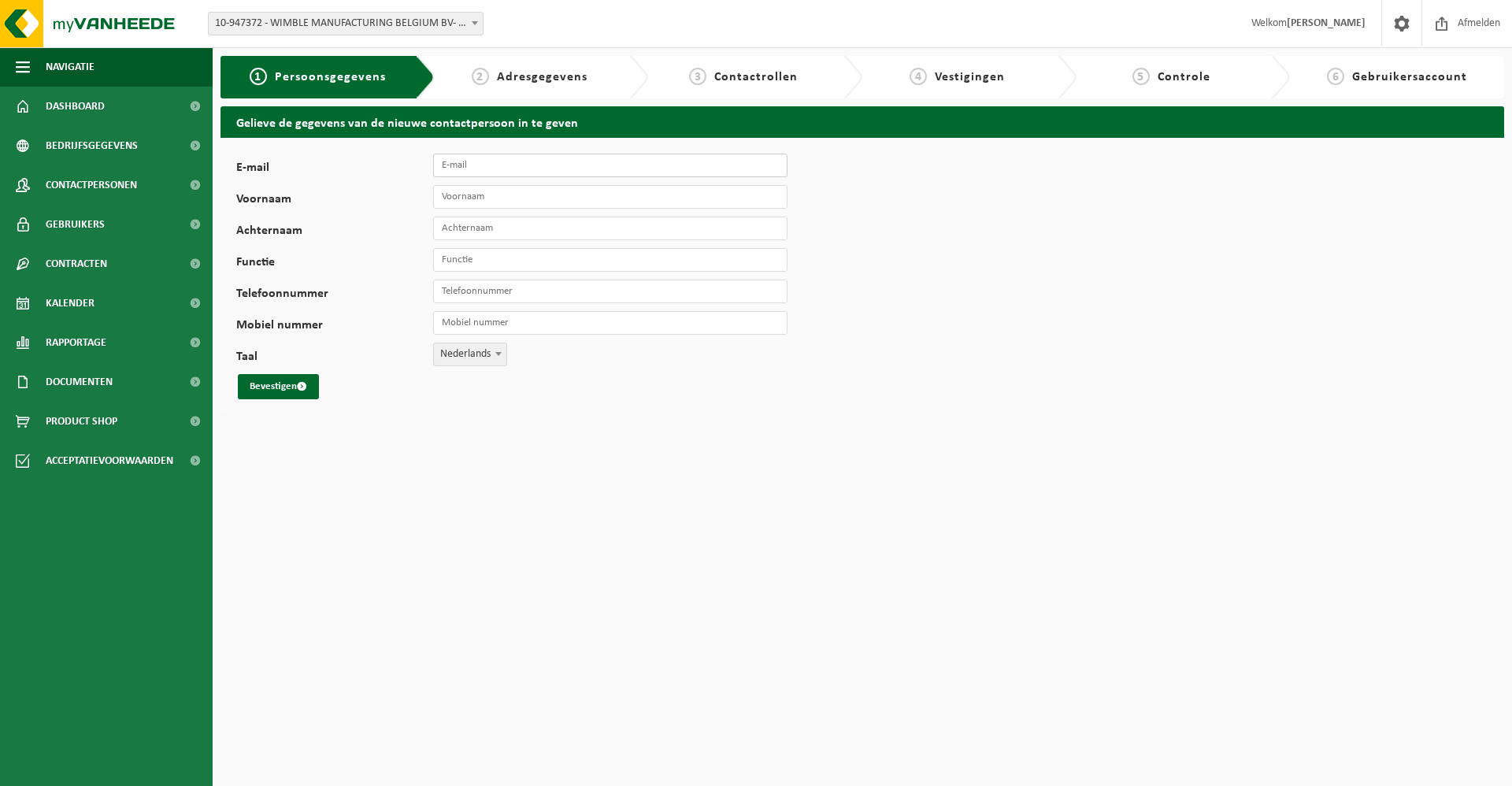
paste input "[PERSON_NAME][EMAIL_ADDRESS][DOMAIN_NAME]"
type input "[PERSON_NAME][EMAIL_ADDRESS][DOMAIN_NAME]"
click at [467, 202] on input "Voornaam" at bounding box center [610, 196] width 354 height 24
type input "[PERSON_NAME]"
click at [467, 232] on input "Achternaam" at bounding box center [610, 228] width 354 height 24
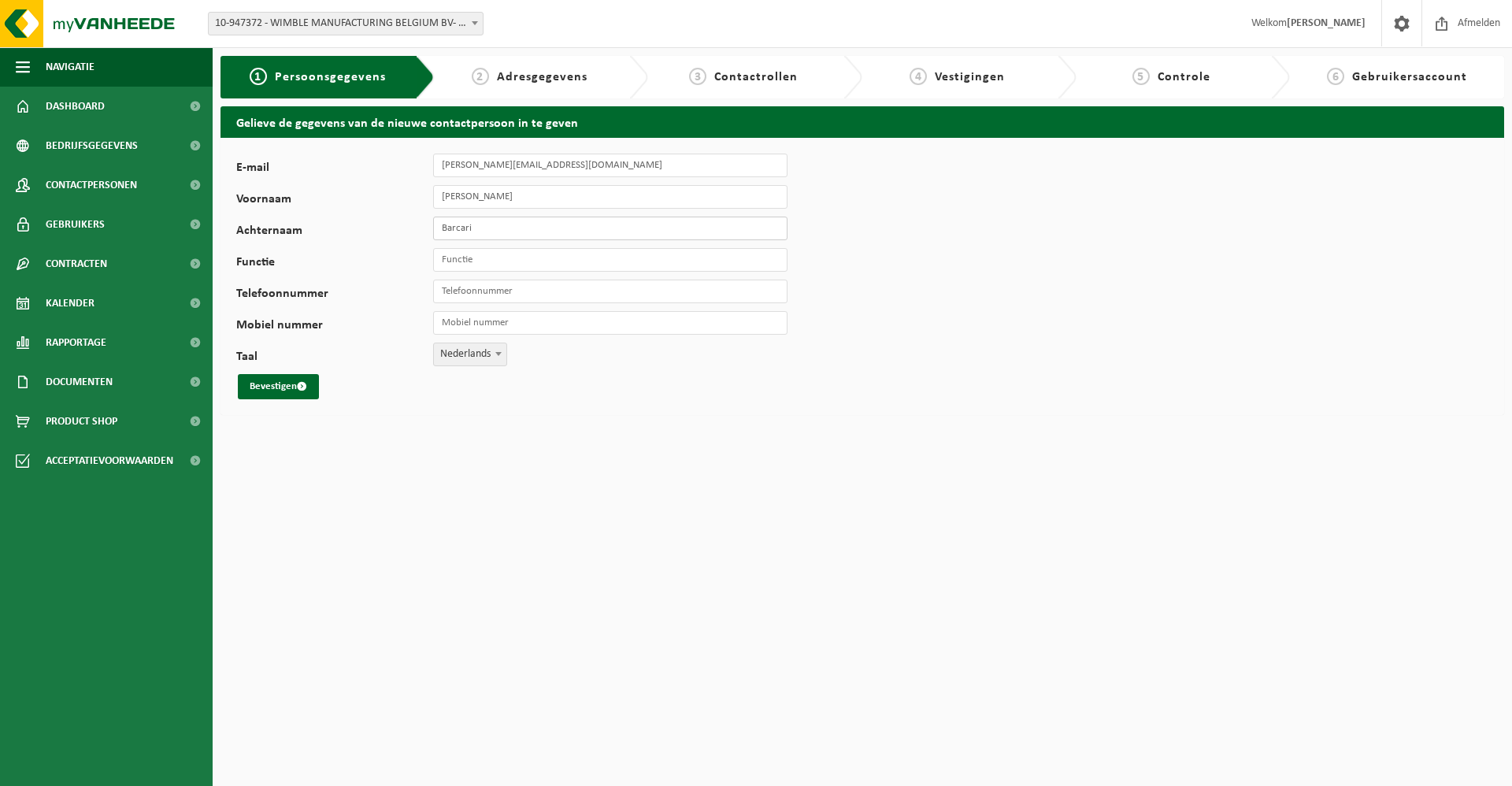
type input "Barcari"
click at [477, 260] on input "Functie" at bounding box center [610, 259] width 354 height 24
type input "Finance"
click at [478, 351] on span "Nederlands" at bounding box center [470, 354] width 73 height 22
select select "2"
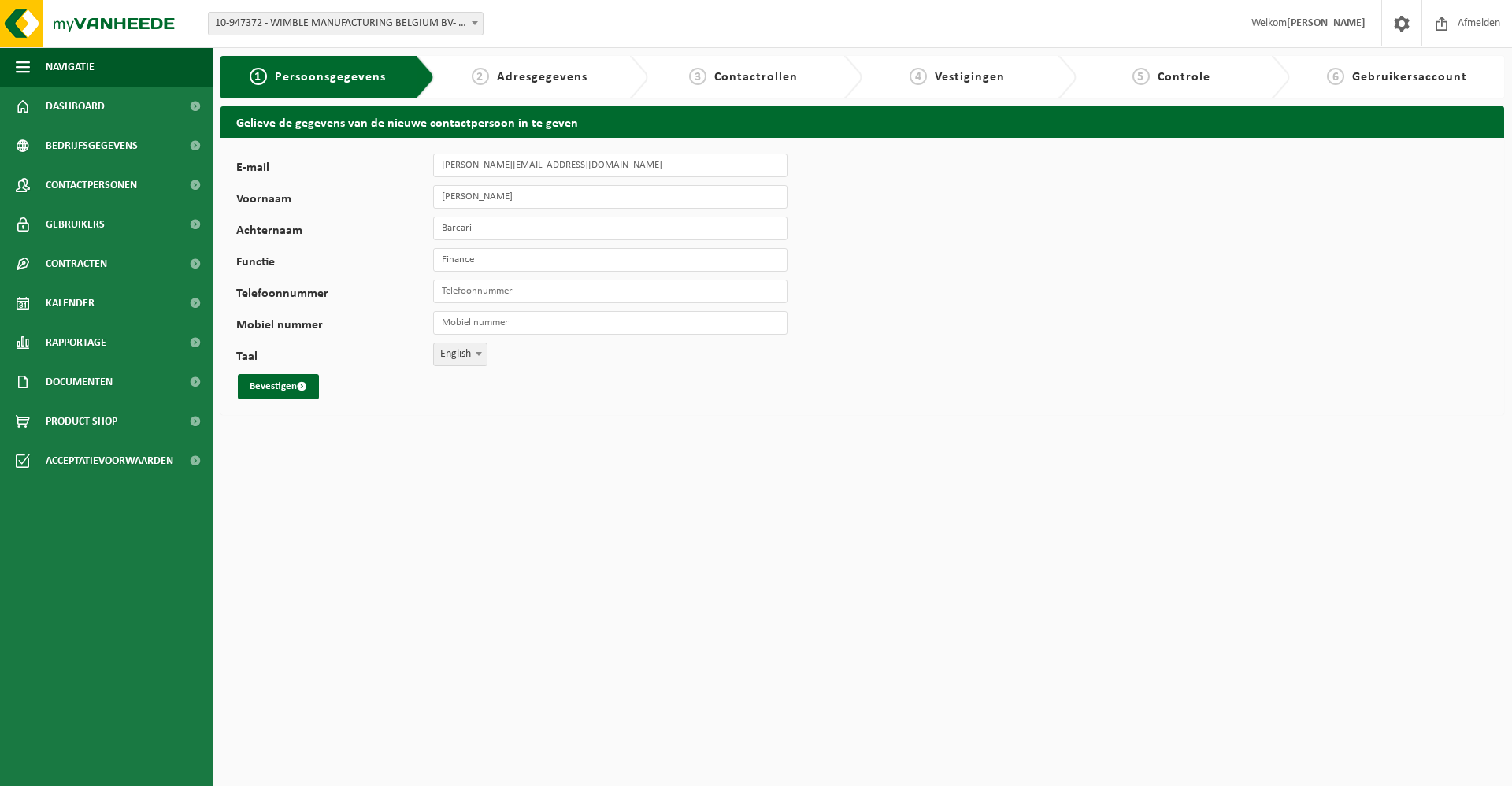
click at [415, 451] on html "Vestiging: 10-985231 - WIMBLE MANUFACTURING BELGIUM BV - MECHELEN 10-986623 - O…" at bounding box center [756, 393] width 1512 height 786
click at [297, 388] on button "Bevestigen" at bounding box center [278, 386] width 81 height 25
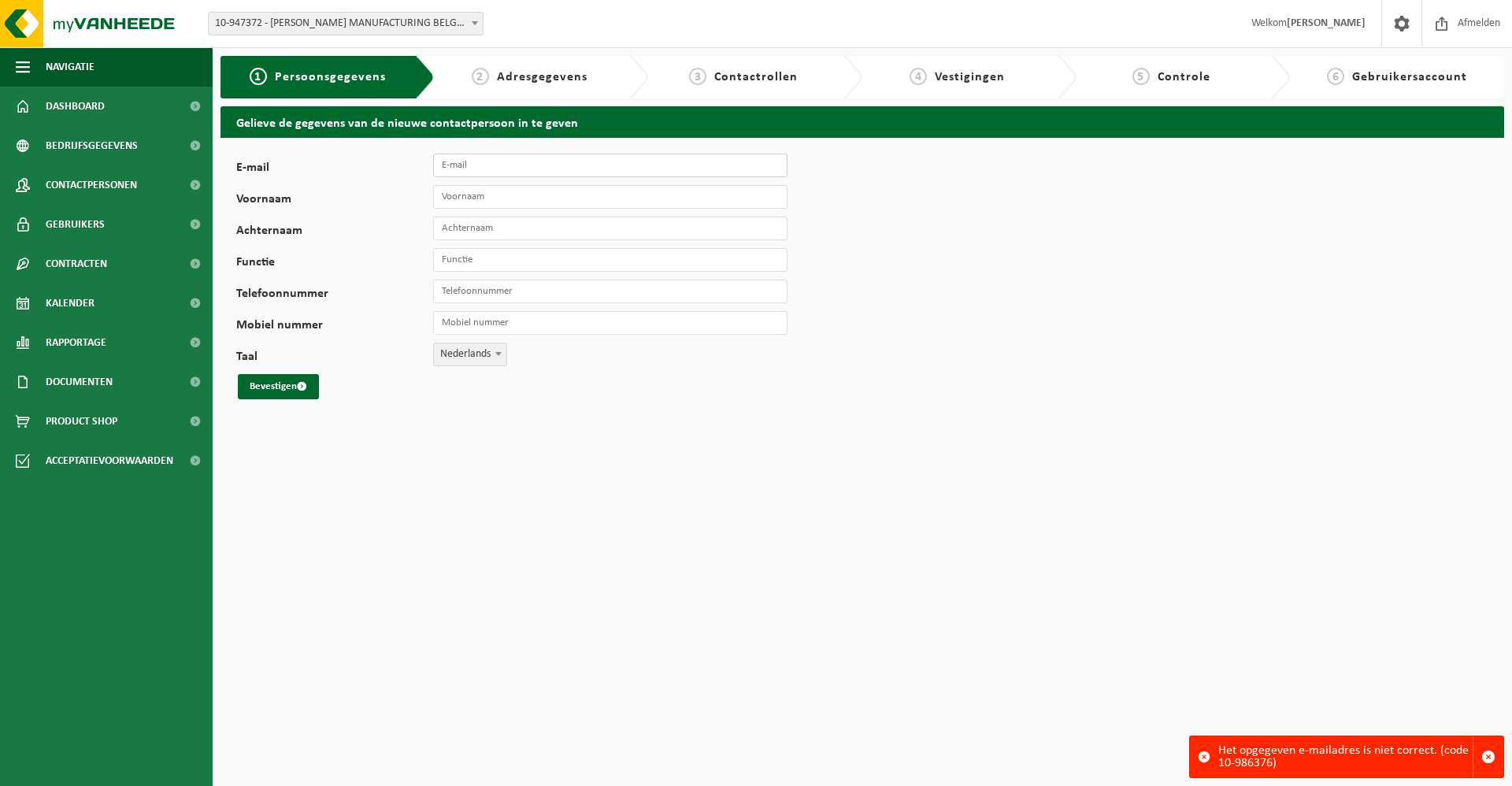
click at [486, 165] on input "E-mail" at bounding box center [610, 165] width 354 height 24
type input "Bogdan.Barcari@kellanova.com"
type input "Bogdan"
type input "Barcari"
type input "Finance"
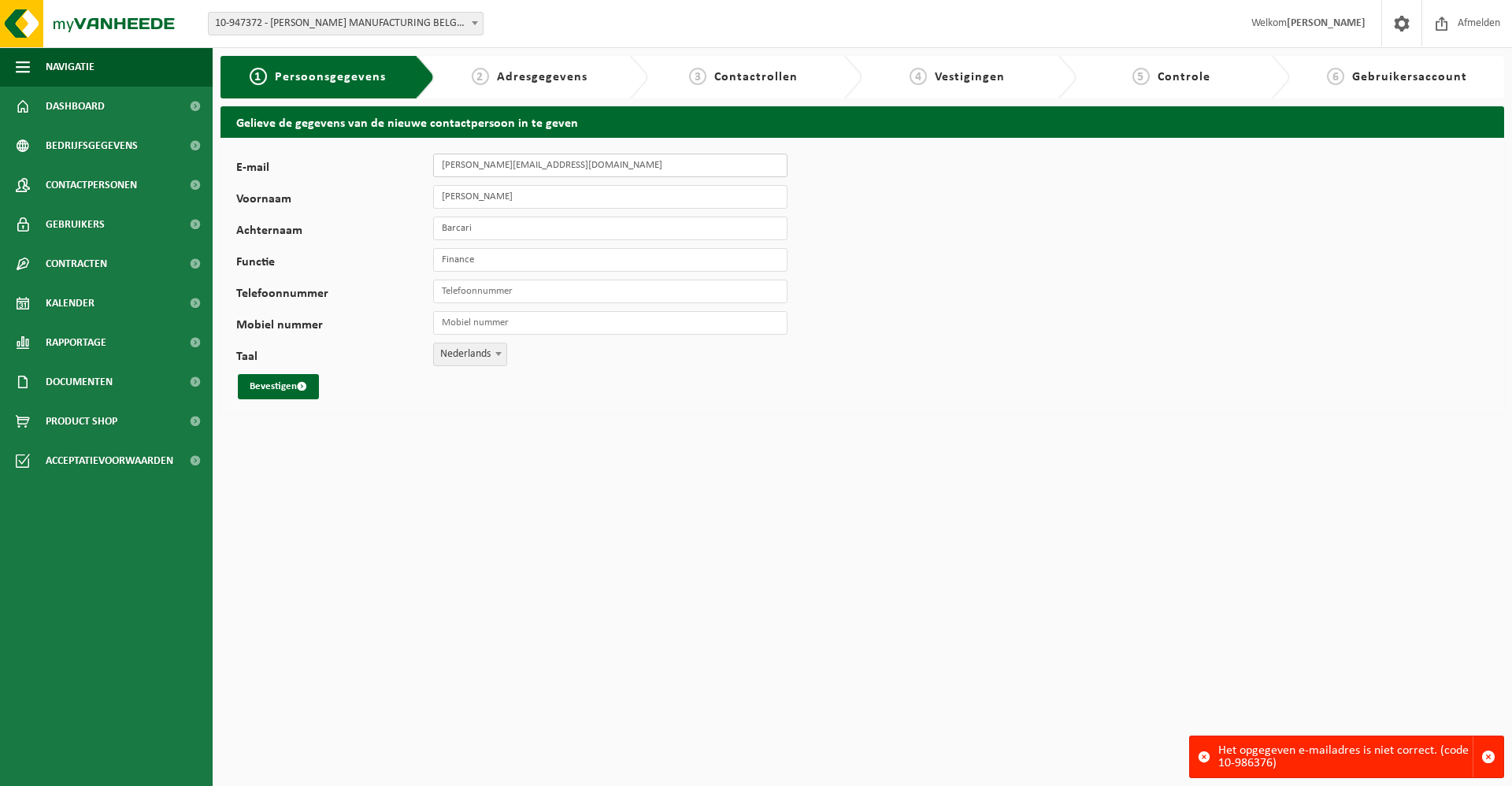
click at [551, 167] on input "Bogdan.Barcari@kellanova.com" at bounding box center [610, 165] width 354 height 24
click at [531, 172] on input "Bogdan.Barcari@kelllogg.com" at bounding box center [610, 165] width 354 height 24
type input "[PERSON_NAME][EMAIL_ADDRESS][DOMAIN_NAME]"
click at [276, 391] on button "Bevestigen" at bounding box center [278, 386] width 81 height 25
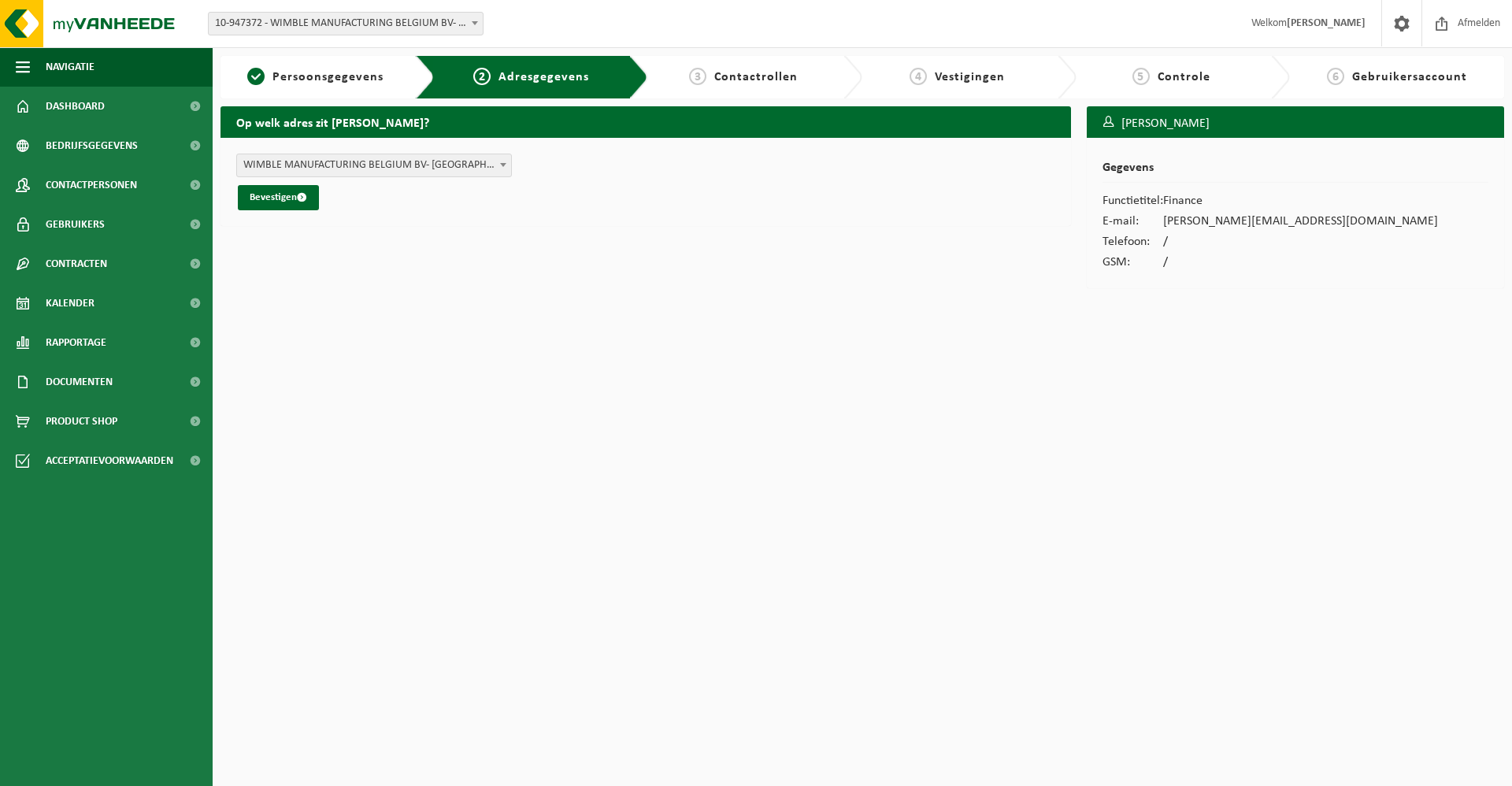
click at [448, 165] on span "WIMBLE MANUFACTURING BELGIUM BV- [GEOGRAPHIC_DATA] / [GEOGRAPHIC_DATA] - [STREE…" at bounding box center [374, 165] width 274 height 22
click at [286, 197] on button "Bevestigen" at bounding box center [278, 197] width 81 height 25
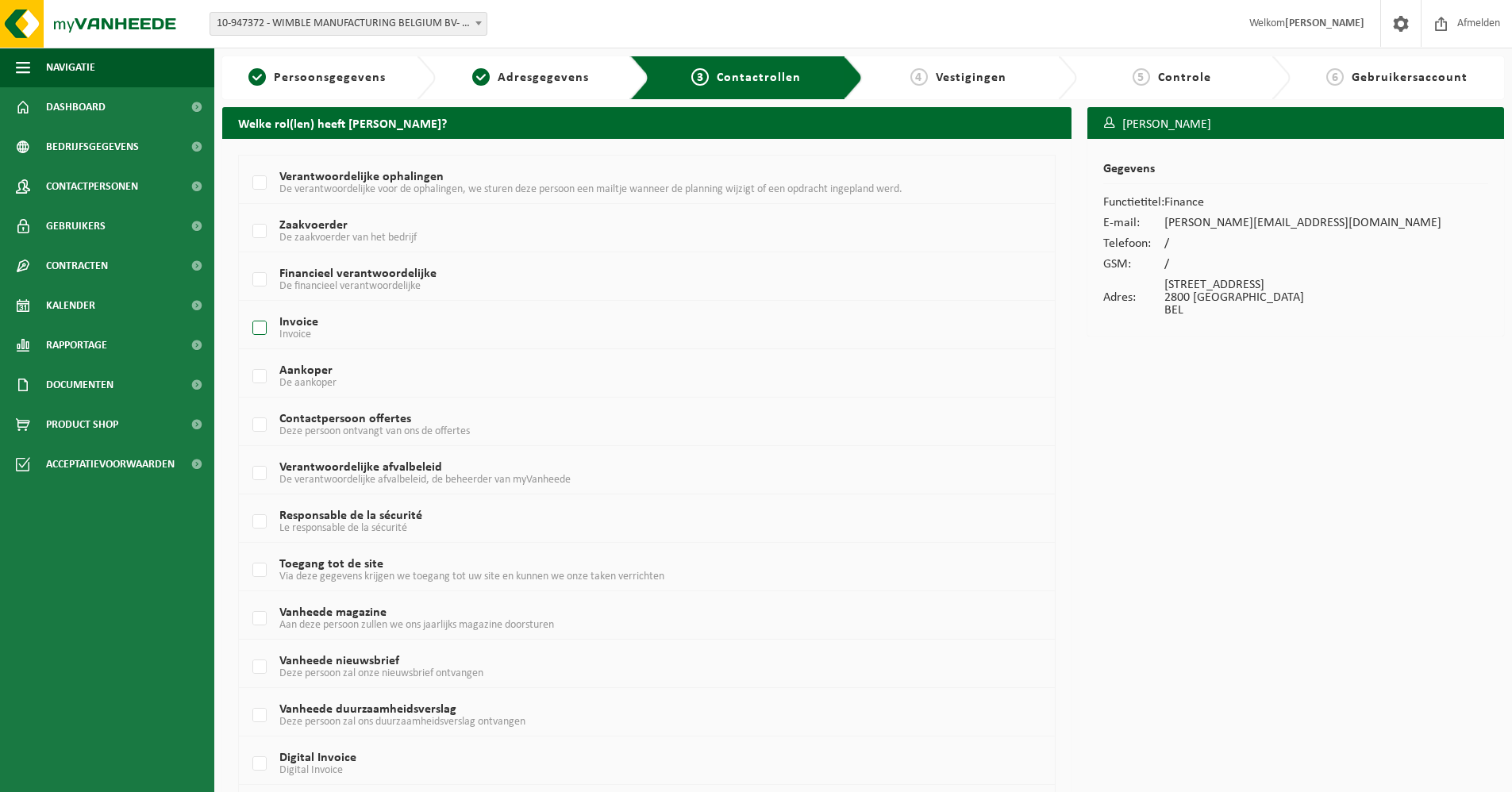
click at [263, 327] on label "Invoice Invoice" at bounding box center [612, 328] width 727 height 24
click at [247, 309] on input "Invoice Invoice" at bounding box center [246, 308] width 1 height 1
checkbox input "true"
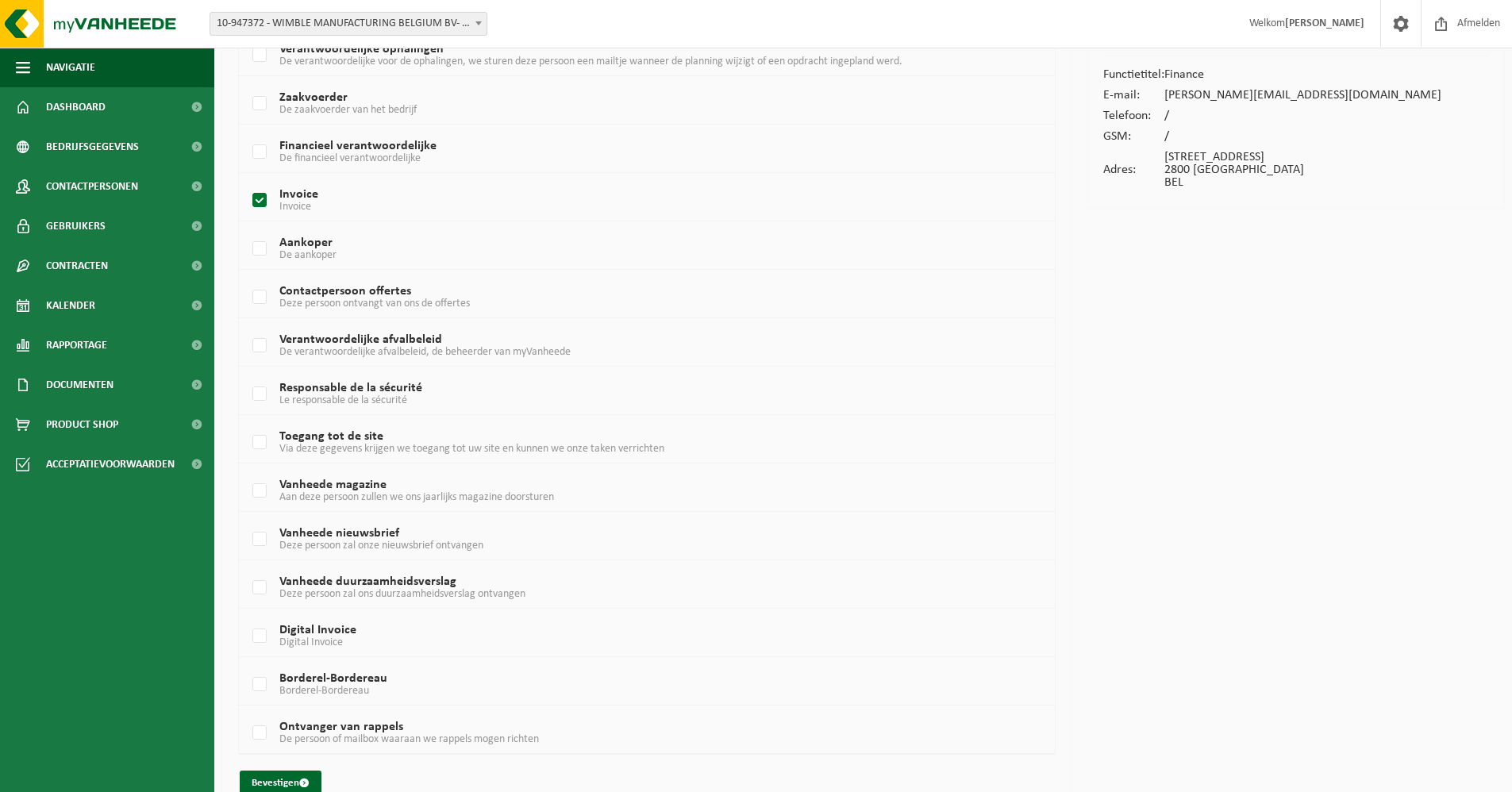
scroll to position [155, 0]
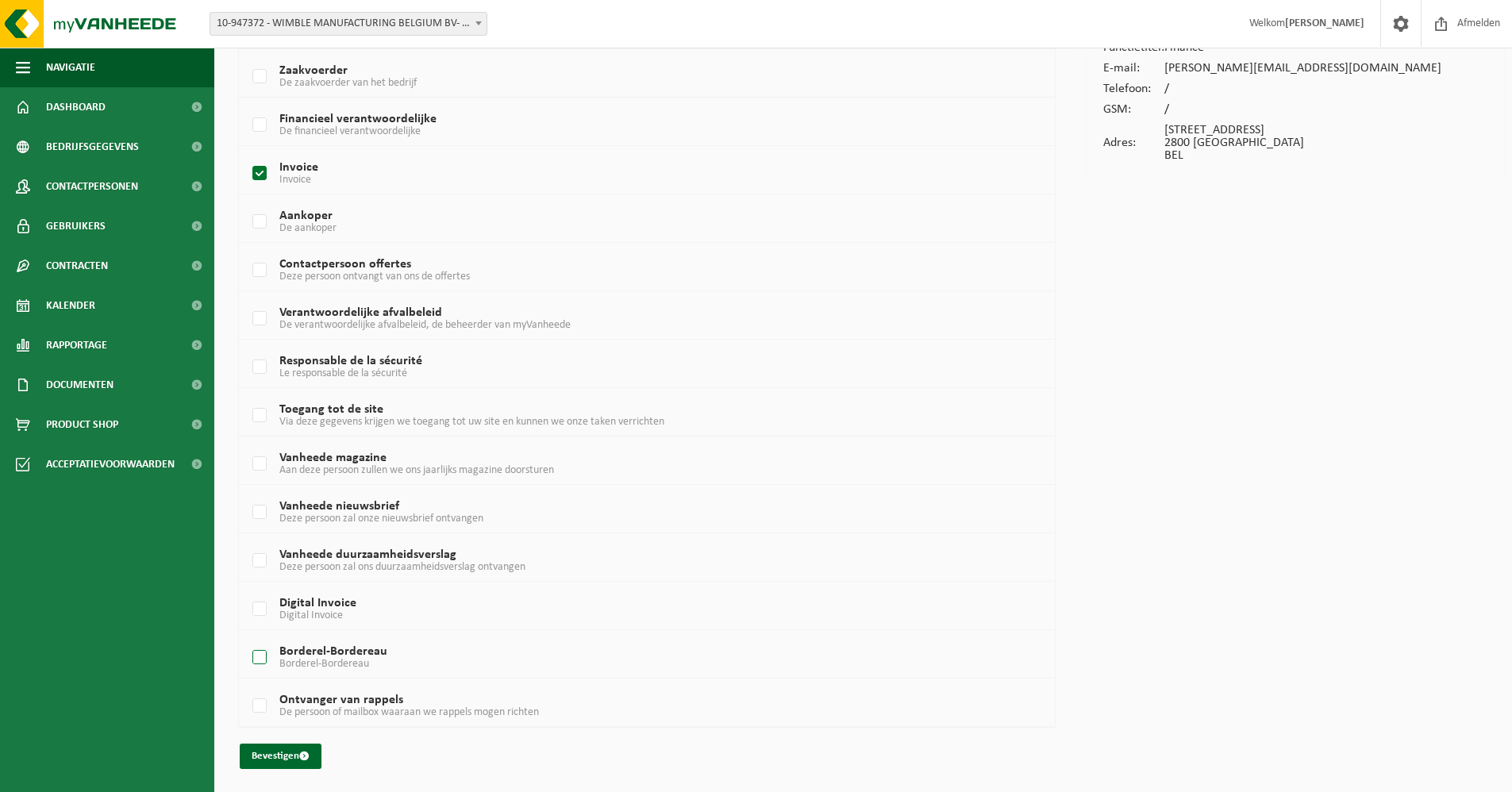
drag, startPoint x: 260, startPoint y: 660, endPoint x: 348, endPoint y: 649, distance: 88.7
click at [259, 660] on label "Borderel-Bordereau Borderel-Bordereau" at bounding box center [612, 658] width 727 height 24
click at [247, 638] on input "Borderel-Bordereau Borderel-Bordereau" at bounding box center [246, 637] width 1 height 1
checkbox input "true"
click at [288, 756] on button "Bevestigen" at bounding box center [280, 756] width 82 height 26
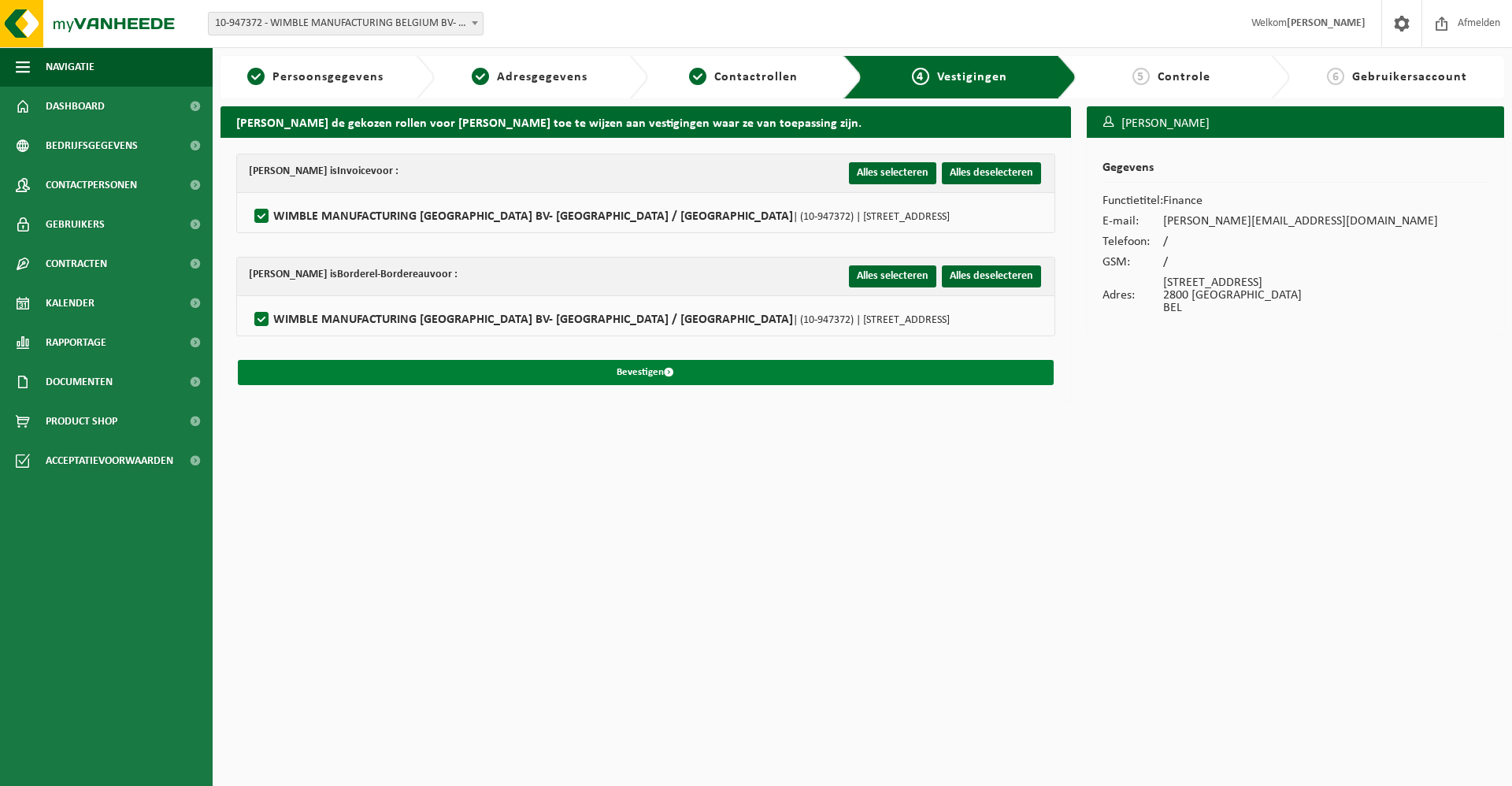
click at [640, 372] on button "Bevestigen" at bounding box center [645, 372] width 816 height 25
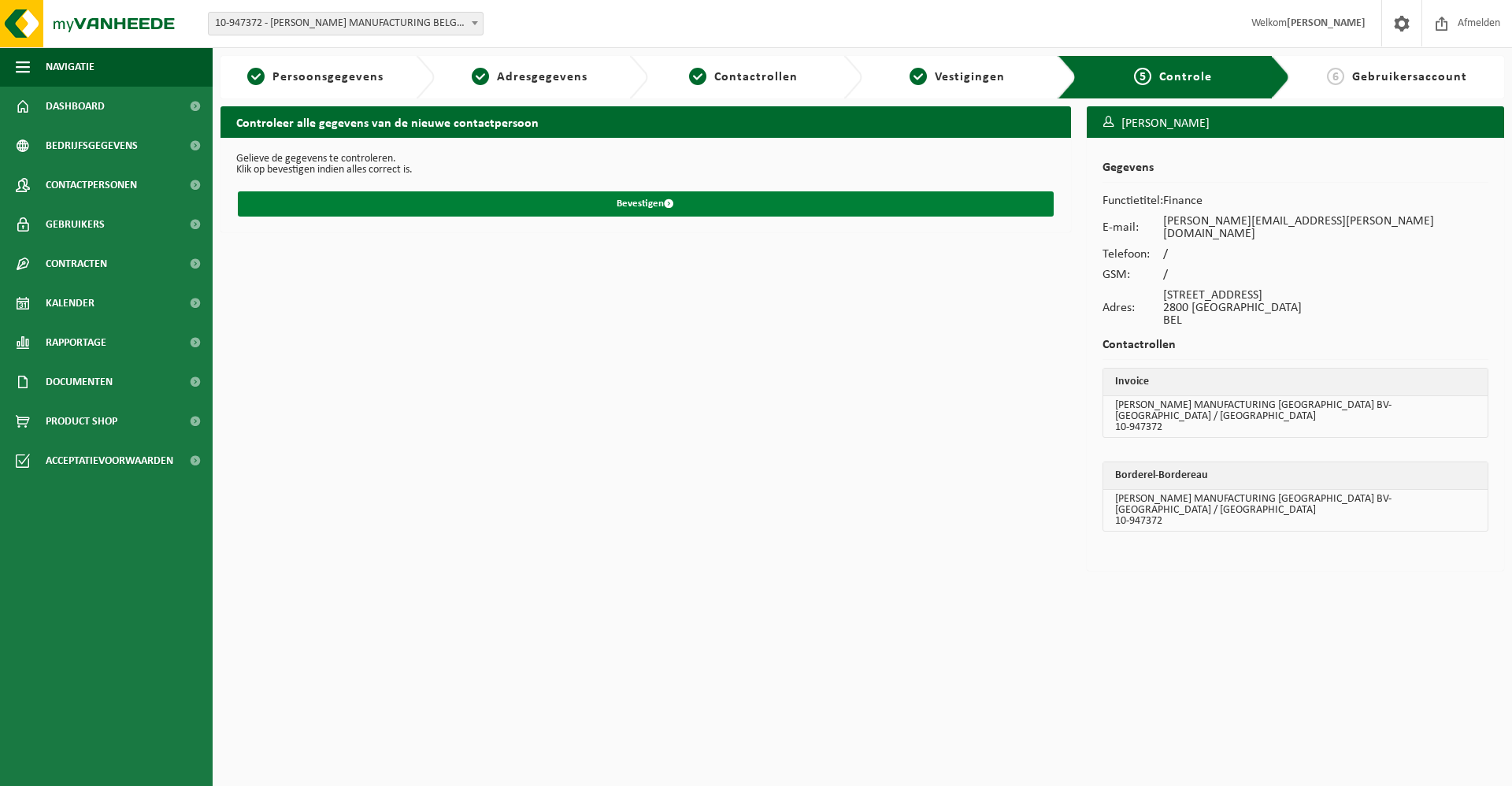
click at [664, 204] on button "Bevestigen" at bounding box center [645, 203] width 816 height 25
